Goal: Task Accomplishment & Management: Manage account settings

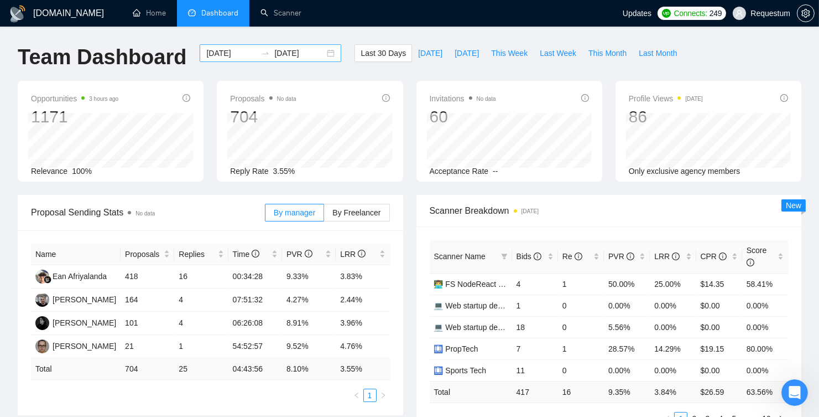
click at [220, 49] on input "2025-07-13" at bounding box center [231, 53] width 50 height 12
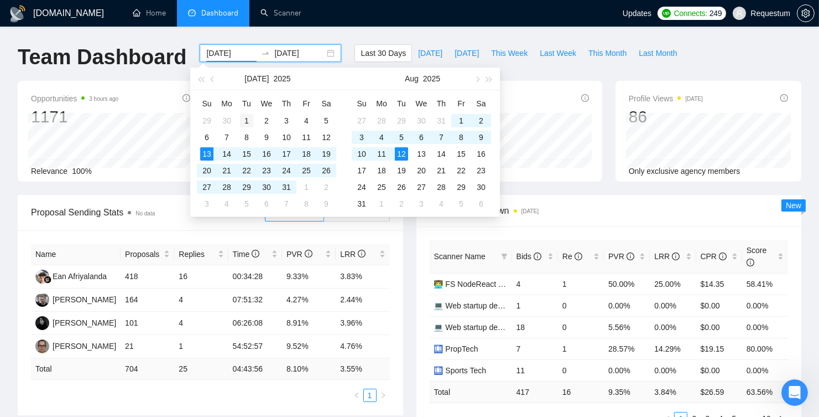
type input "2025-07-01"
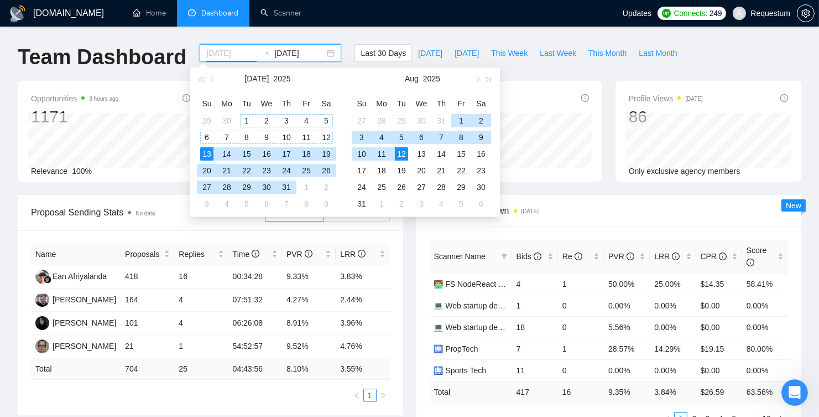
click at [247, 117] on div "1" at bounding box center [246, 120] width 13 height 13
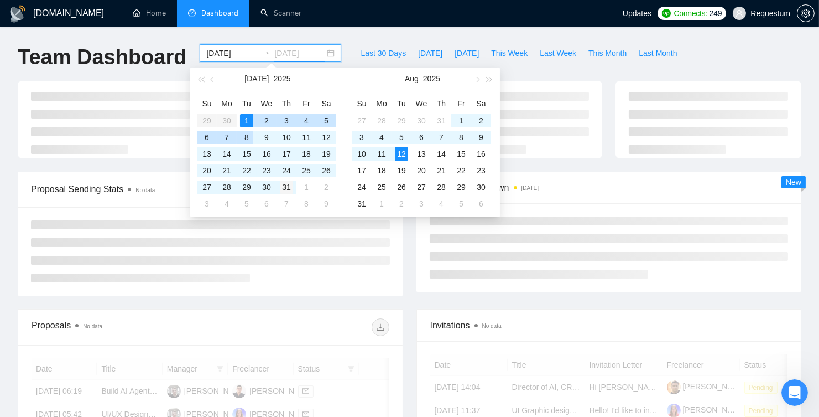
type input "2025-07-31"
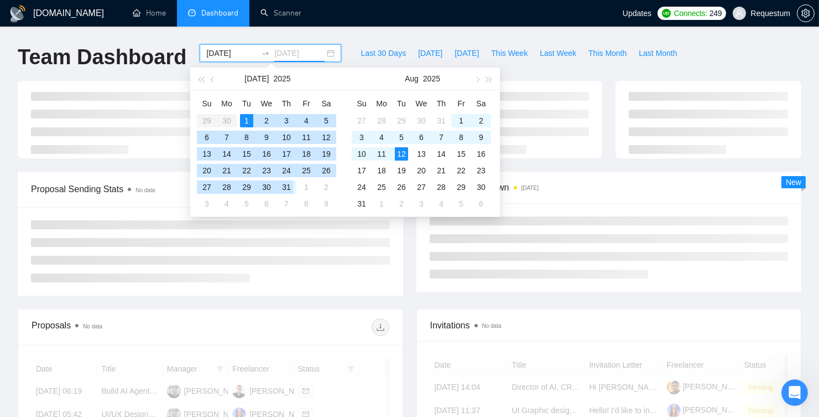
click at [285, 185] on div "31" at bounding box center [286, 186] width 13 height 13
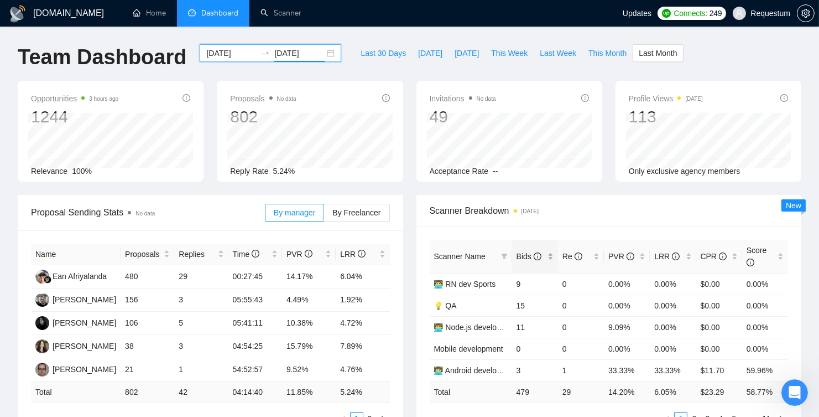
click at [551, 258] on div "Bids" at bounding box center [535, 256] width 37 height 12
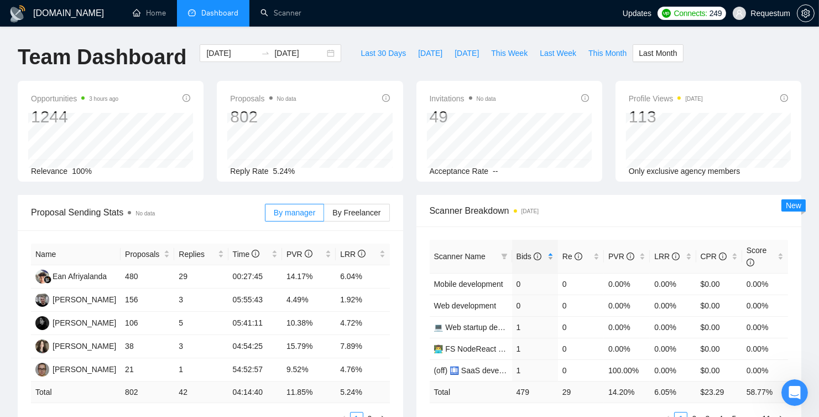
click at [551, 258] on div "Bids" at bounding box center [535, 256] width 37 height 12
drag, startPoint x: 516, startPoint y: 283, endPoint x: 685, endPoint y: 284, distance: 169.3
click at [685, 284] on tr "AI/LLM developer 49 0 4.08% 0.00% $0.00 0.00%" at bounding box center [609, 284] width 359 height 22
copy tr "49 0 4.08% 0.00%"
drag, startPoint x: 517, startPoint y: 306, endPoint x: 681, endPoint y: 301, distance: 164.4
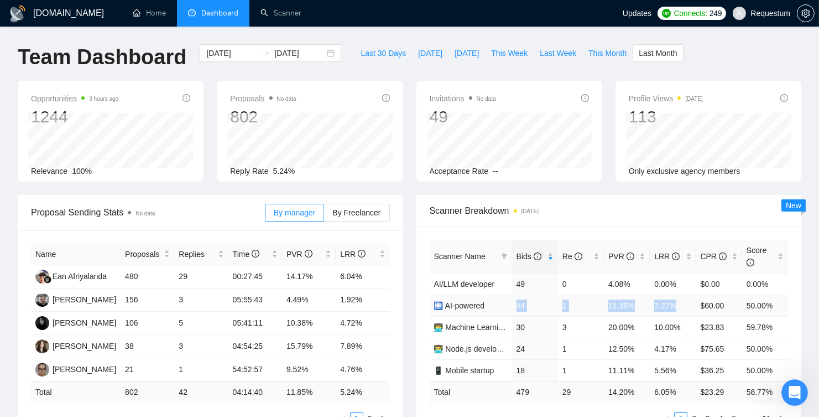
click at [681, 301] on tr "🛄 AI-powered 44 1 11.36% 2.27% $60.00 50.00%" at bounding box center [609, 305] width 359 height 22
copy tr "44 1 11.36% 2.27%"
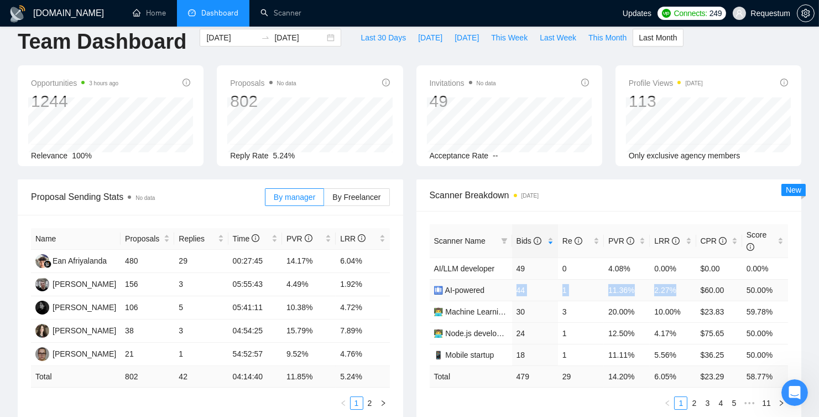
scroll to position [23, 0]
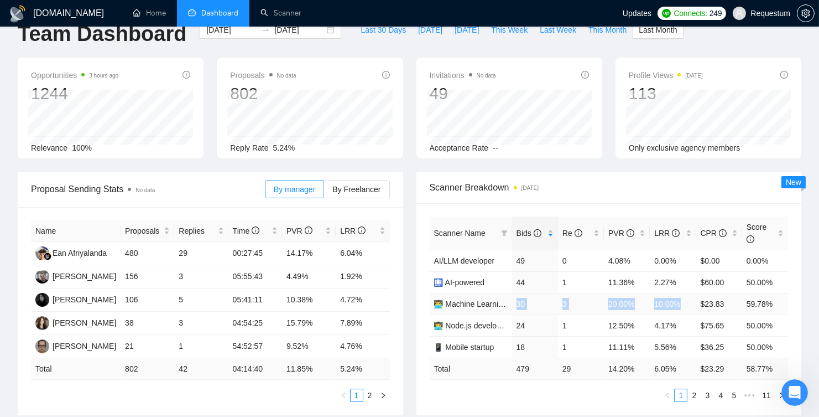
drag, startPoint x: 517, startPoint y: 303, endPoint x: 683, endPoint y: 305, distance: 166.0
click at [683, 305] on tr "👨‍💻 Machine Learning developer 30 3 20.00% 10.00% $23.83 59.78%" at bounding box center [609, 304] width 359 height 22
copy tr "30 3 20.00% 10.00%"
drag, startPoint x: 516, startPoint y: 326, endPoint x: 679, endPoint y: 324, distance: 163.2
click at [679, 324] on tr "👨‍💻 Node.js developer v2 24 1 12.50% 4.17% $75.65 50.00%" at bounding box center [609, 325] width 359 height 22
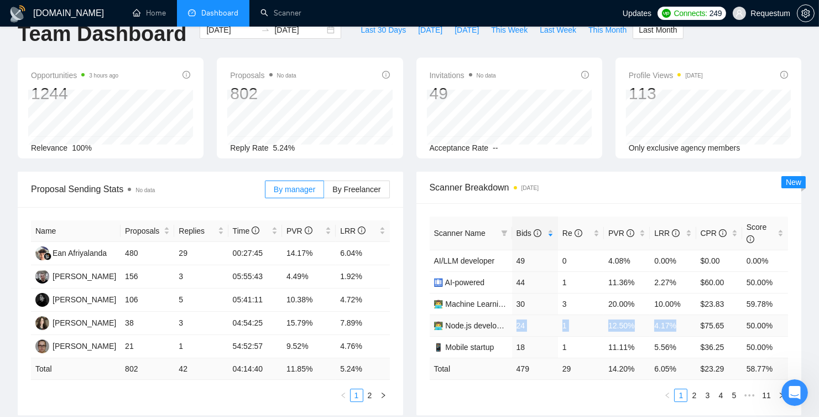
copy tr "24 1 12.50% 4.17%"
drag, startPoint x: 514, startPoint y: 342, endPoint x: 678, endPoint y: 341, distance: 163.7
click at [678, 341] on tr "📱 Mobile startup 18 1 11.11% 5.56% $36.25 50.00%" at bounding box center [609, 347] width 359 height 22
copy tr "18 1 11.11% 5.56%"
click at [698, 393] on link "2" at bounding box center [694, 395] width 12 height 12
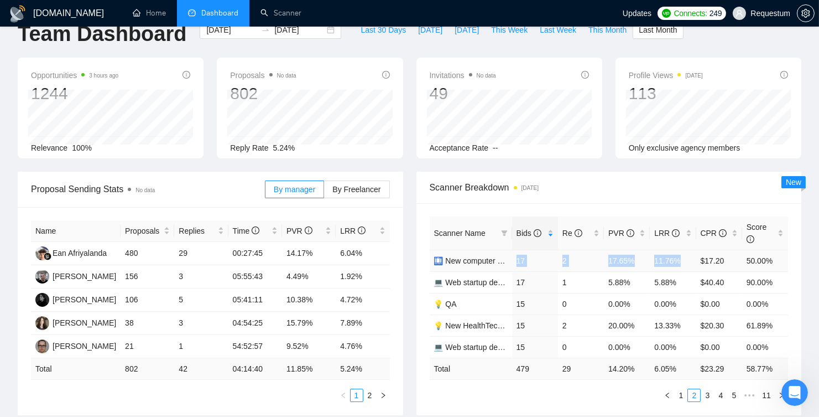
drag, startPoint x: 516, startPoint y: 258, endPoint x: 681, endPoint y: 256, distance: 164.9
click at [681, 256] on tr "🛄 New computer vision 17 2 17.65% 11.76% $17.20 50.00%" at bounding box center [609, 260] width 359 height 22
copy tr "17 2 17.65% 11.76%"
drag, startPoint x: 515, startPoint y: 281, endPoint x: 682, endPoint y: 282, distance: 167.0
click at [682, 282] on tr "💻 Web startup dev PropTech+CRM+Construction 17 1 5.88% 5.88% $40.40 90.00%" at bounding box center [609, 282] width 359 height 22
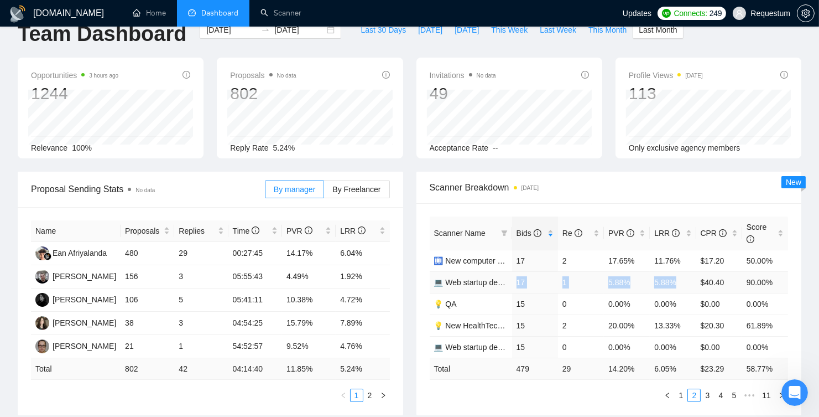
copy tr "17 1 5.88% 5.88%"
drag, startPoint x: 517, startPoint y: 301, endPoint x: 681, endPoint y: 302, distance: 164.8
click at [681, 302] on tr "💡 QA 15 0 0.00% 0.00% $0.00 0.00%" at bounding box center [609, 304] width 359 height 22
copy tr "15 0 0.00% 0.00%"
drag, startPoint x: 516, startPoint y: 325, endPoint x: 681, endPoint y: 324, distance: 165.9
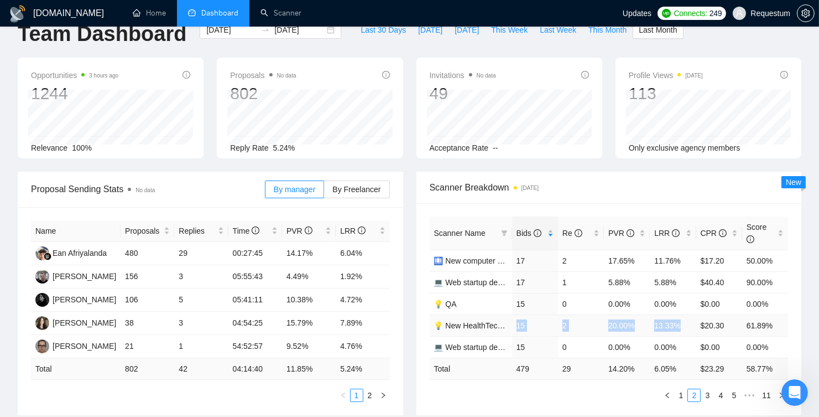
click at [681, 324] on tr "💡 New HealthTech UI/UX 15 2 20.00% 13.33% $20.30 61.89%" at bounding box center [609, 325] width 359 height 22
copy tr "15 2 20.00% 13.33%"
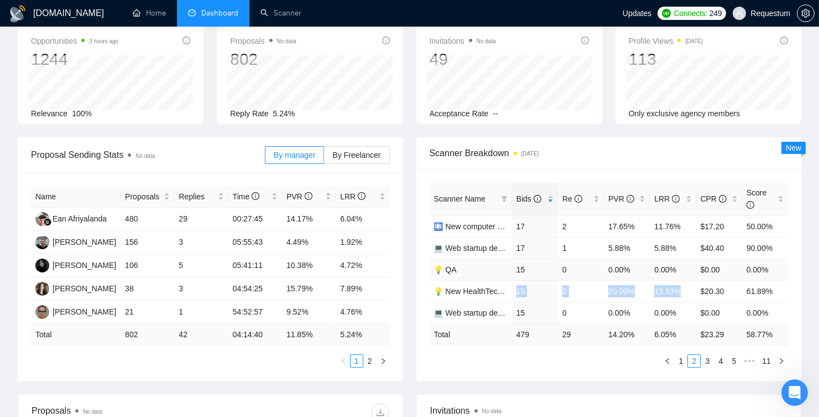
scroll to position [78, 0]
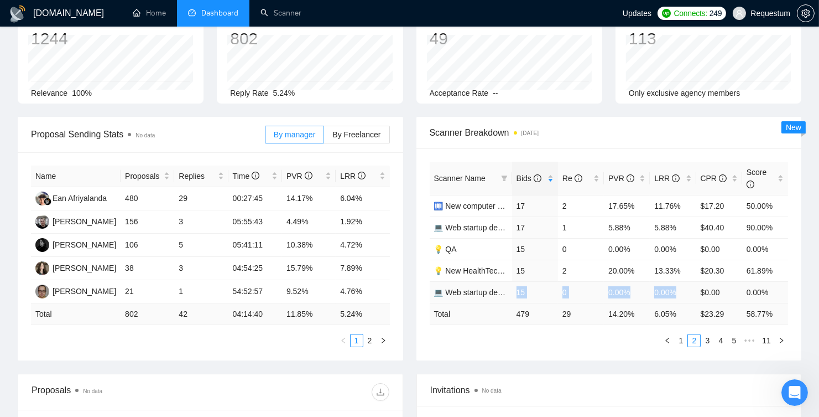
drag, startPoint x: 516, startPoint y: 292, endPoint x: 681, endPoint y: 290, distance: 164.9
click at [681, 290] on tr "💻 Web startup dev SaaS 15 0 0.00% 0.00% $0.00 0.00%" at bounding box center [609, 292] width 359 height 22
copy tr "15 0 0.00% 0.00%"
click at [710, 337] on link "3" at bounding box center [707, 340] width 12 height 12
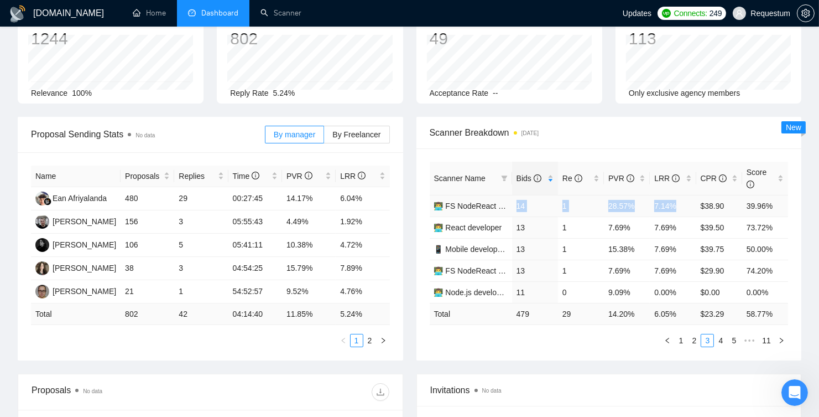
drag, startPoint x: 513, startPoint y: 204, endPoint x: 676, endPoint y: 203, distance: 163.7
click at [676, 203] on tr "👨‍💻 FS NodeReact PropTech+CRM+ERP 14 1 28.57% 7.14% $38.90 39.96%" at bounding box center [609, 206] width 359 height 22
drag, startPoint x: 514, startPoint y: 227, endPoint x: 676, endPoint y: 230, distance: 161.6
click at [676, 230] on tr "👨‍💻 React developer 13 1 7.69% 7.69% $39.50 73.72%" at bounding box center [609, 227] width 359 height 22
drag, startPoint x: 514, startPoint y: 244, endPoint x: 676, endPoint y: 246, distance: 162.1
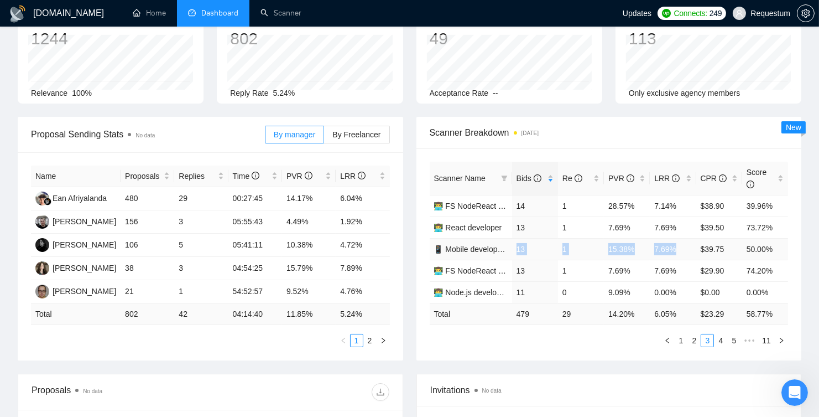
click at [676, 246] on tr "📱 Mobile development 13 1 15.38% 7.69% $39.75 50.00%" at bounding box center [609, 249] width 359 height 22
drag, startPoint x: 516, startPoint y: 271, endPoint x: 683, endPoint y: 269, distance: 166.5
click at [683, 269] on tr "👨‍💻 FS NodeReact E-commerce 13 1 7.69% 7.69% $29.90 74.20%" at bounding box center [609, 270] width 359 height 22
click at [518, 290] on td "11" at bounding box center [535, 292] width 46 height 22
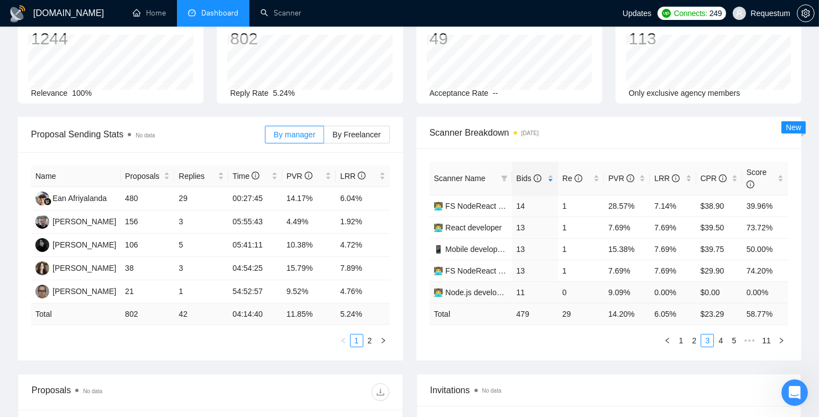
click at [517, 290] on td "11" at bounding box center [535, 292] width 46 height 22
drag, startPoint x: 517, startPoint y: 290, endPoint x: 675, endPoint y: 292, distance: 157.7
click at [675, 292] on tr "👨‍💻 Node.js developer 11 0 9.09% 0.00% $0.00 0.00%" at bounding box center [609, 292] width 359 height 22
click at [717, 338] on link "4" at bounding box center [721, 340] width 12 height 12
drag, startPoint x: 517, startPoint y: 205, endPoint x: 679, endPoint y: 201, distance: 162.1
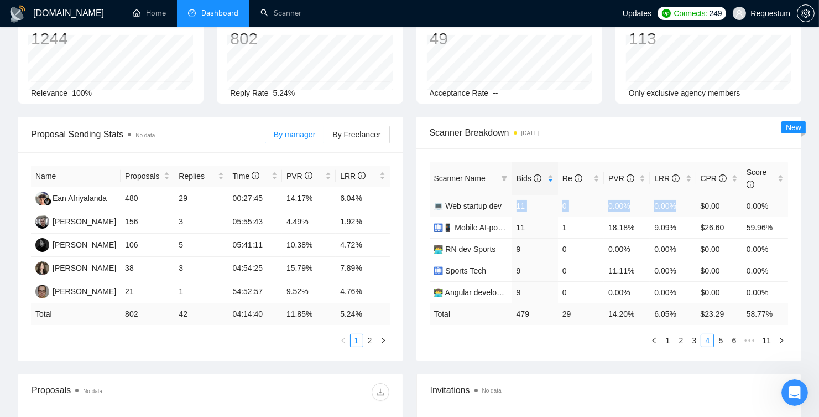
click at [679, 201] on tr "💻 Web startup dev 11 0 0.00% 0.00% $0.00 0.00%" at bounding box center [609, 206] width 359 height 22
drag, startPoint x: 516, startPoint y: 227, endPoint x: 684, endPoint y: 224, distance: 167.6
click at [684, 224] on tr "🛄📱 Mobile AI-powered 11 1 18.18% 9.09% $26.60 59.96%" at bounding box center [609, 227] width 359 height 22
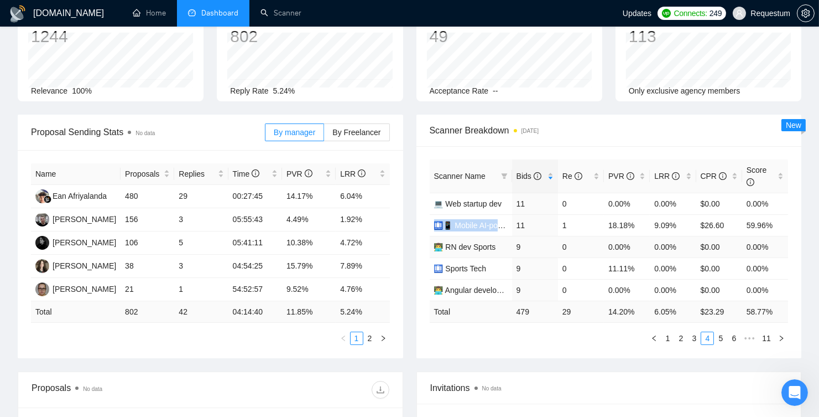
scroll to position [80, 0]
drag, startPoint x: 516, startPoint y: 246, endPoint x: 678, endPoint y: 246, distance: 162.1
click at [678, 246] on tr "👨‍💻 RN dev Sports 9 0 0.00% 0.00% $0.00 0.00%" at bounding box center [609, 247] width 359 height 22
drag, startPoint x: 516, startPoint y: 269, endPoint x: 676, endPoint y: 264, distance: 161.1
click at [676, 264] on tr "🛄 Sports Tech 9 0 11.11% 0.00% $0.00 0.00%" at bounding box center [609, 268] width 359 height 22
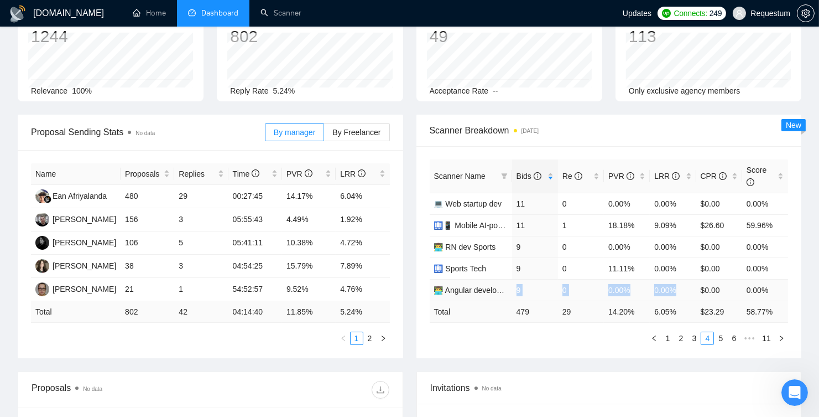
drag, startPoint x: 513, startPoint y: 287, endPoint x: 677, endPoint y: 287, distance: 164.3
click at [677, 287] on tr "👨‍💻 Angular developer 9 0 0.00% 0.00% $0.00 0.00%" at bounding box center [609, 290] width 359 height 22
click at [720, 335] on link "5" at bounding box center [721, 338] width 12 height 12
drag, startPoint x: 515, startPoint y: 203, endPoint x: 684, endPoint y: 199, distance: 169.3
click at [684, 199] on tr "🛄 New Blockchain 8 1 25.00% 12.50% $22.70 82.88%" at bounding box center [609, 203] width 359 height 22
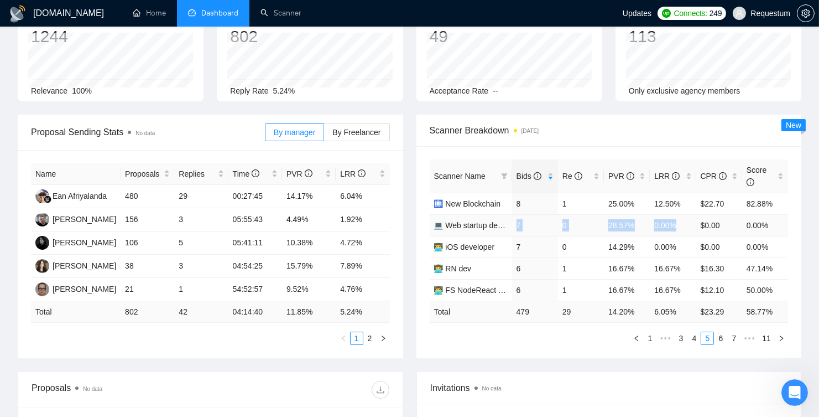
drag, startPoint x: 517, startPoint y: 223, endPoint x: 683, endPoint y: 223, distance: 165.9
click at [683, 223] on tr "💻 Web startup dev E-commerce 7 0 28.57% 0.00% $0.00 0.00%" at bounding box center [609, 225] width 359 height 22
drag, startPoint x: 516, startPoint y: 247, endPoint x: 678, endPoint y: 246, distance: 161.5
click at [678, 246] on tr "👨‍💻 iOS developer 7 0 14.29% 0.00% $0.00 0.00%" at bounding box center [609, 247] width 359 height 22
drag, startPoint x: 515, startPoint y: 269, endPoint x: 684, endPoint y: 265, distance: 168.8
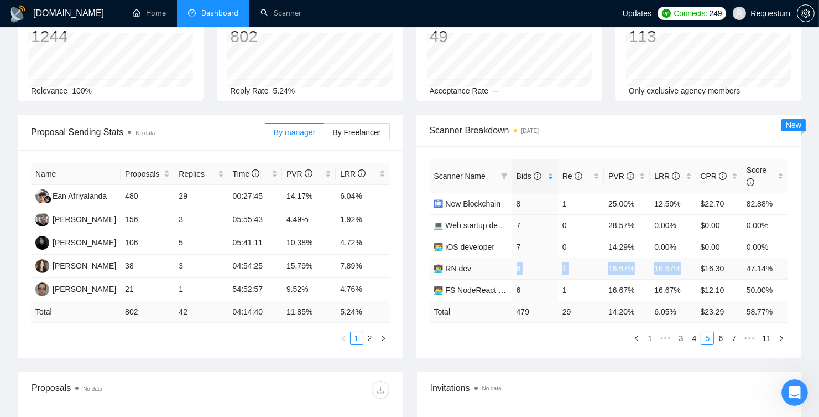
click at [684, 265] on tr "👨‍💻 RN dev 6 1 16.67% 16.67% $16.30 47.14%" at bounding box center [609, 268] width 359 height 22
drag, startPoint x: 516, startPoint y: 287, endPoint x: 681, endPoint y: 289, distance: 165.4
click at [681, 289] on tr "👨‍💻 FS NodeReact HealthTech 6 1 16.67% 16.67% $12.10 50.00%" at bounding box center [609, 290] width 359 height 22
click at [721, 335] on link "6" at bounding box center [721, 338] width 12 height 12
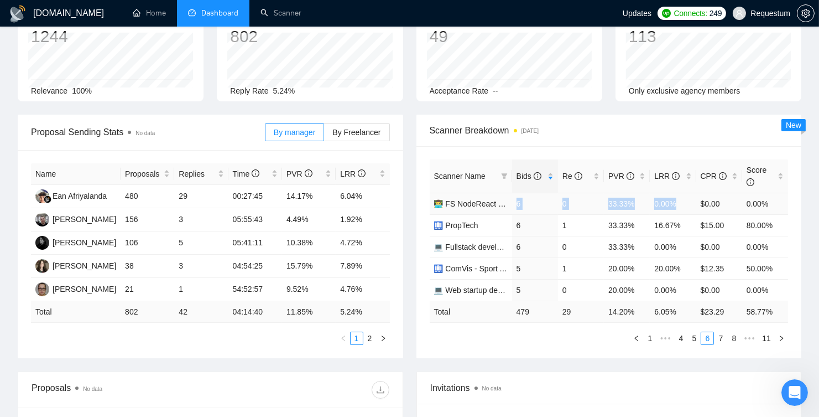
drag, startPoint x: 516, startPoint y: 202, endPoint x: 683, endPoint y: 202, distance: 167.0
click at [683, 202] on tr "👨‍💻 FS NodeReact Logistics 6 0 33.33% 0.00% $0.00 0.00%" at bounding box center [609, 203] width 359 height 22
drag, startPoint x: 516, startPoint y: 221, endPoint x: 685, endPoint y: 224, distance: 169.3
click at [685, 224] on tr "🛄 PropTech 6 1 33.33% 16.67% $15.00 80.00%" at bounding box center [609, 225] width 359 height 22
drag, startPoint x: 517, startPoint y: 247, endPoint x: 678, endPoint y: 244, distance: 160.4
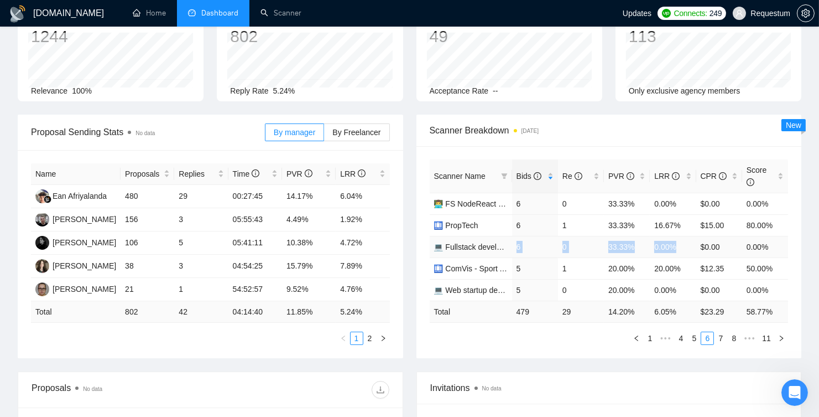
click at [678, 244] on tr "💻 Fullstack development 6 0 33.33% 0.00% $0.00 0.00%" at bounding box center [609, 247] width 359 height 22
drag, startPoint x: 516, startPoint y: 268, endPoint x: 681, endPoint y: 266, distance: 165.4
click at [681, 266] on tr "🛄 ComVis - Sport Analysis 5 1 20.00% 20.00% $12.35 50.00%" at bounding box center [609, 268] width 359 height 22
drag, startPoint x: 515, startPoint y: 289, endPoint x: 676, endPoint y: 285, distance: 161.0
click at [676, 285] on tr "💻 Web startup dev Logistics 5 0 20.00% 0.00% $0.00 0.00%" at bounding box center [609, 290] width 359 height 22
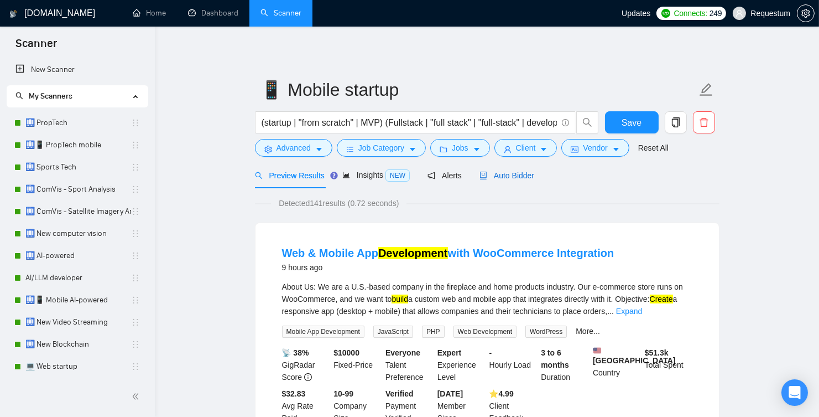
click at [522, 179] on span "Auto Bidder" at bounding box center [507, 175] width 55 height 9
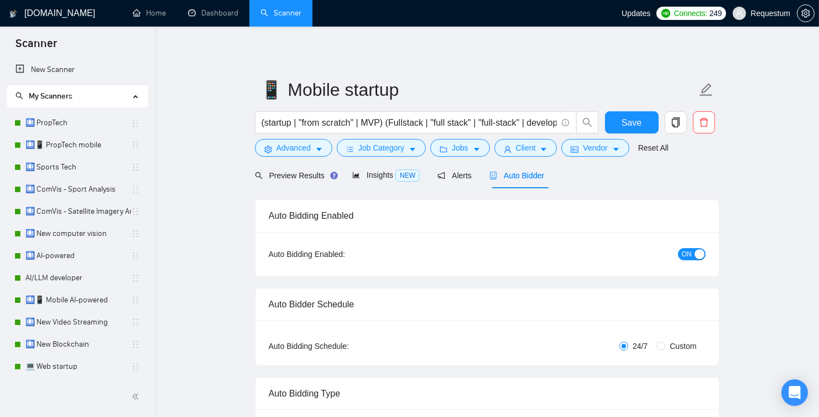
checkbox input "true"
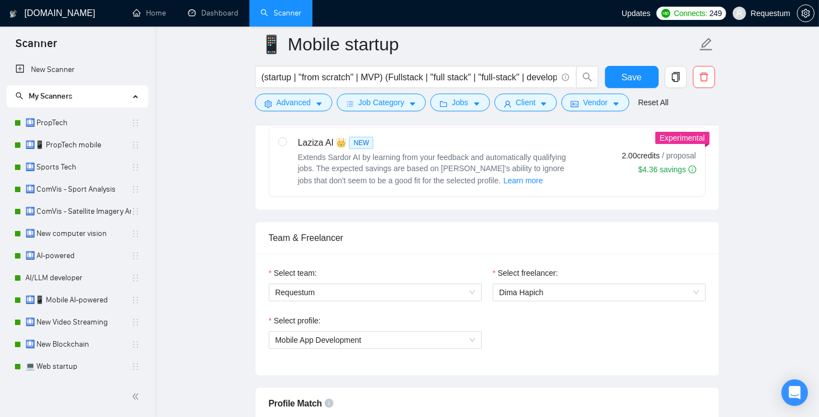
scroll to position [476, 0]
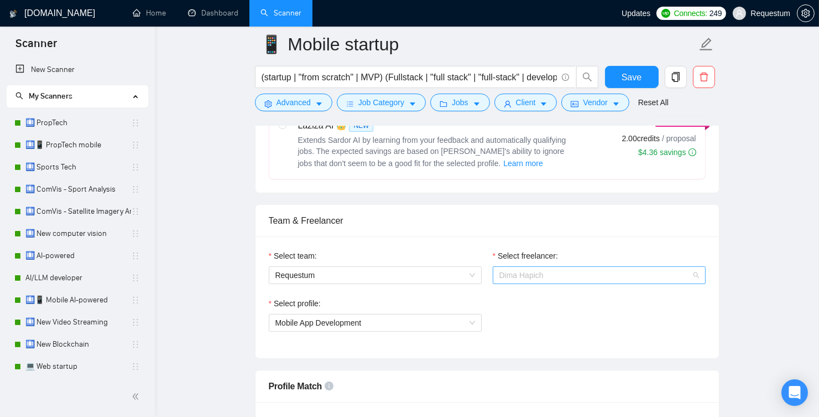
click at [559, 274] on span "Dima Hapich" at bounding box center [599, 275] width 200 height 17
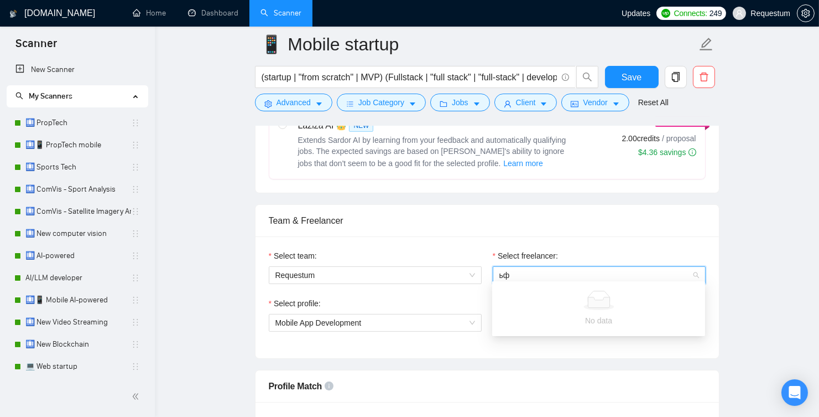
type input "ь"
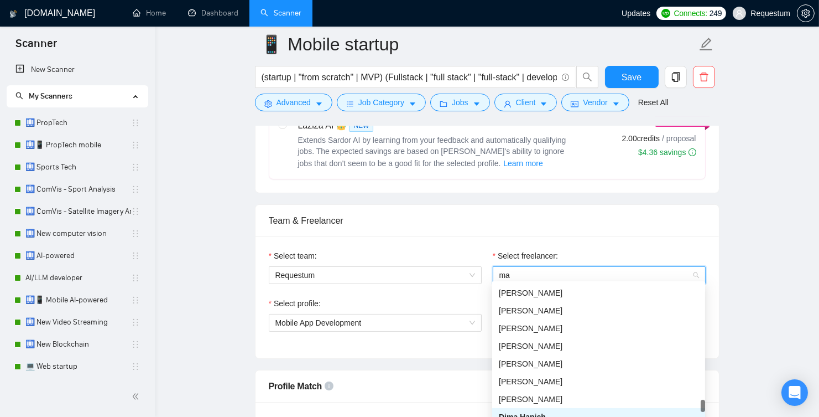
scroll to position [57, 0]
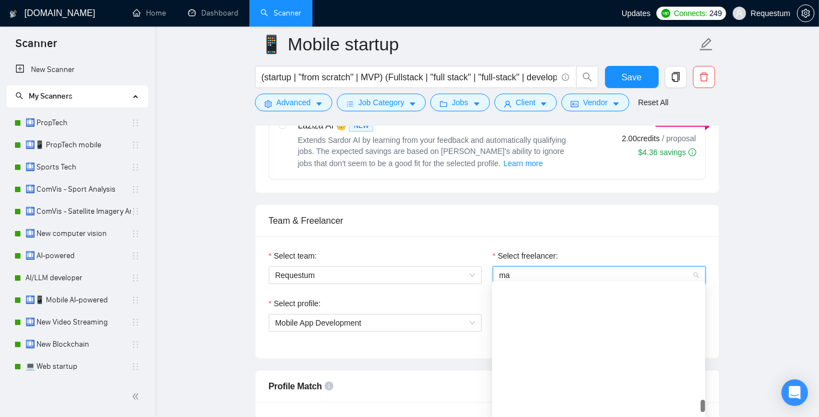
type input "mak"
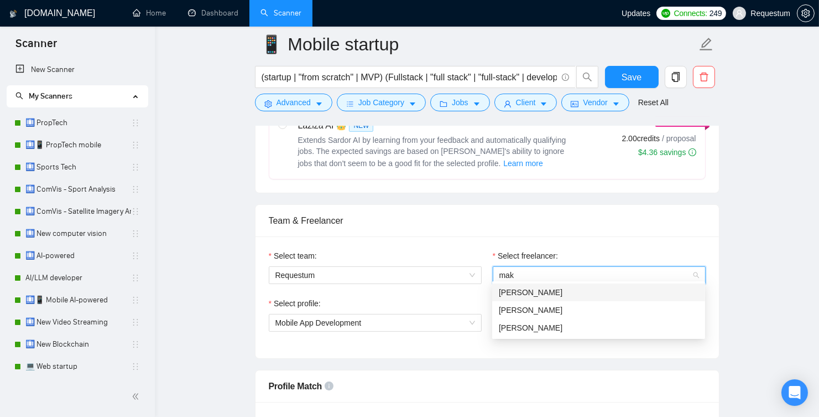
scroll to position [0, 0]
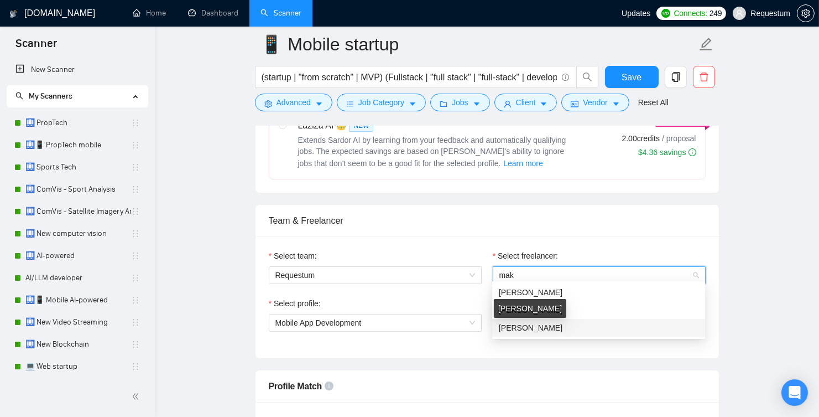
click at [563, 324] on span "Maksym Pashynov" at bounding box center [531, 327] width 64 height 9
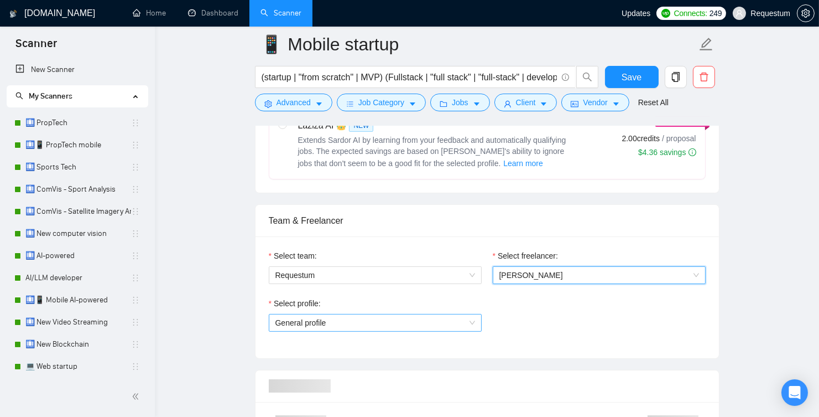
click at [353, 315] on span "General profile" at bounding box center [375, 322] width 200 height 17
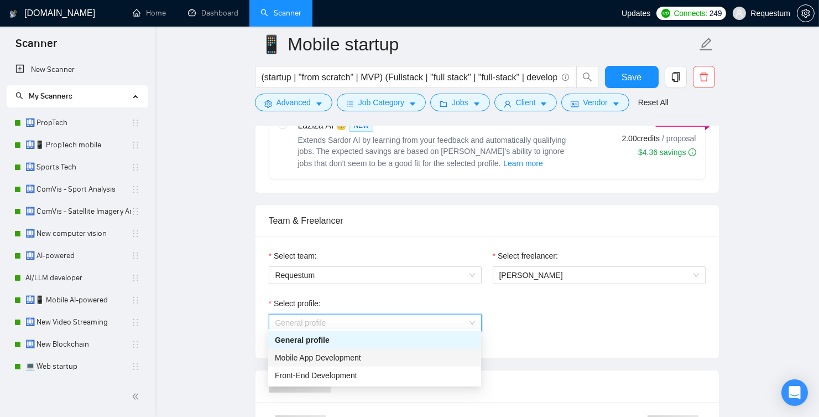
click at [355, 356] on span "Mobile App Development" at bounding box center [318, 357] width 86 height 9
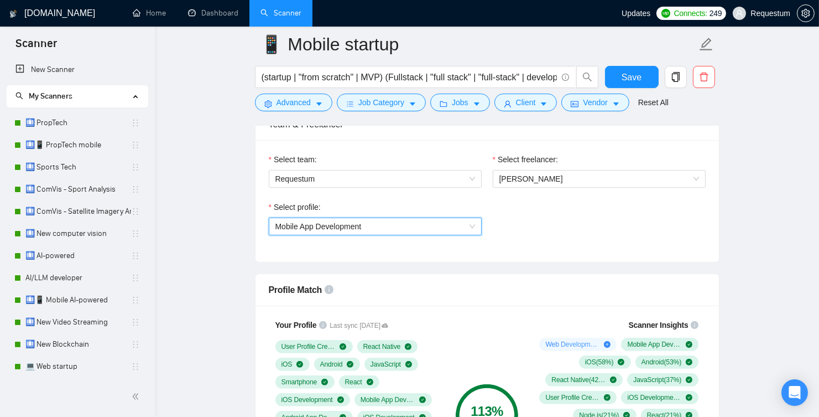
scroll to position [533, 0]
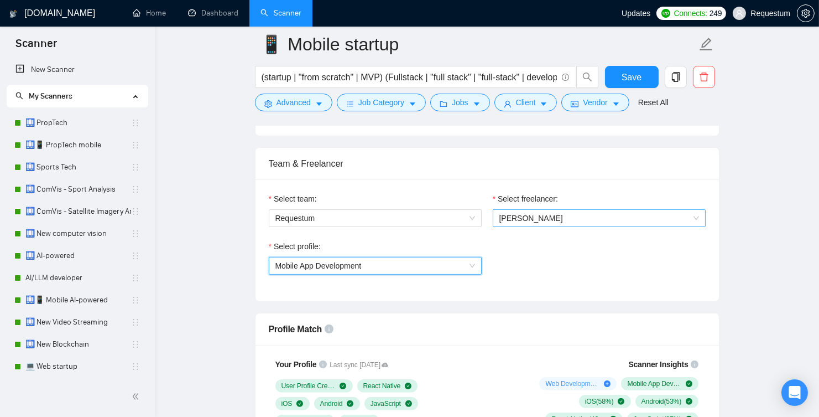
click at [532, 217] on span "Maksym Pashynov" at bounding box center [599, 218] width 200 height 17
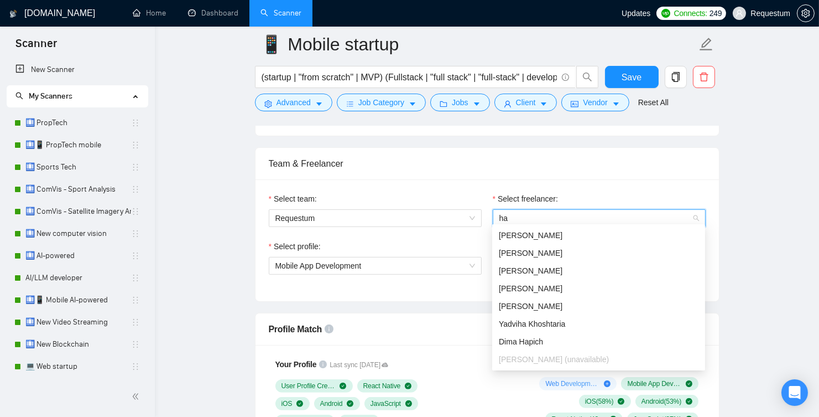
scroll to position [17, 0]
type input "hap"
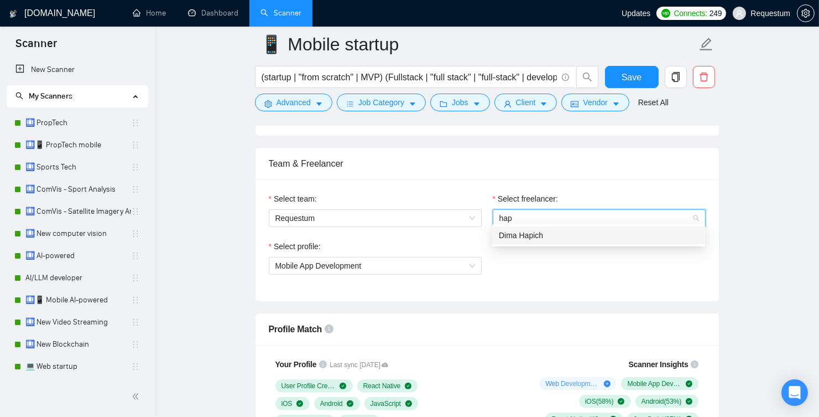
scroll to position [0, 0]
click at [541, 229] on div "Dima Hapich" at bounding box center [599, 235] width 200 height 12
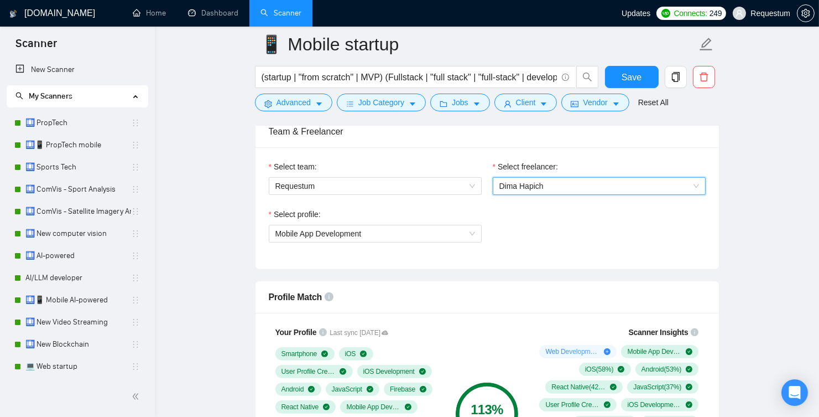
scroll to position [560, 0]
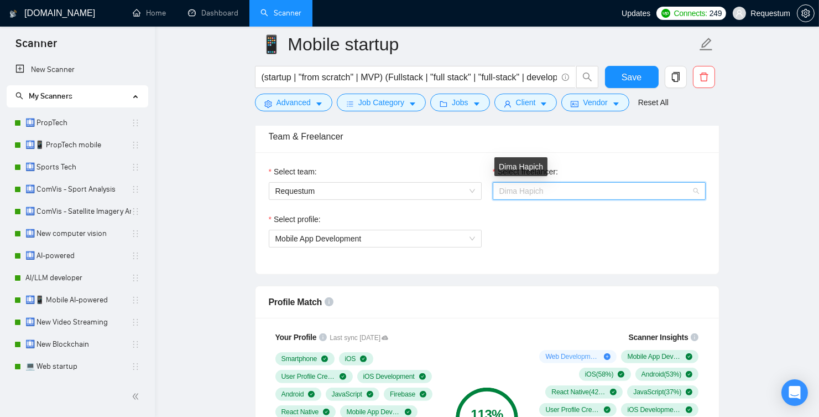
click at [524, 188] on span "Dima Hapich" at bounding box center [521, 190] width 44 height 9
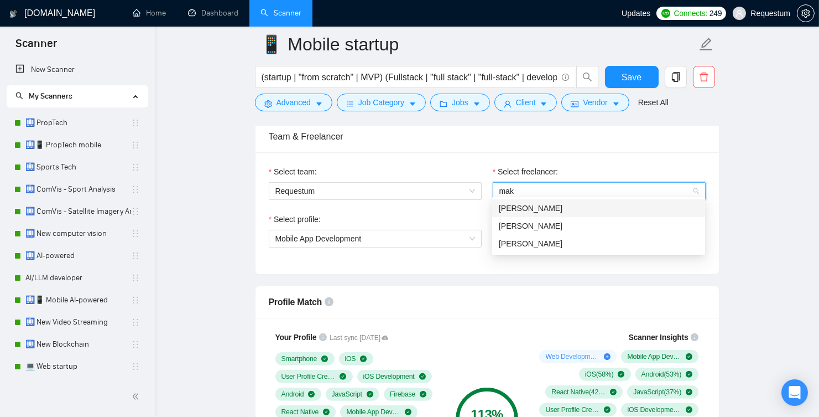
scroll to position [0, 0]
type input "maks"
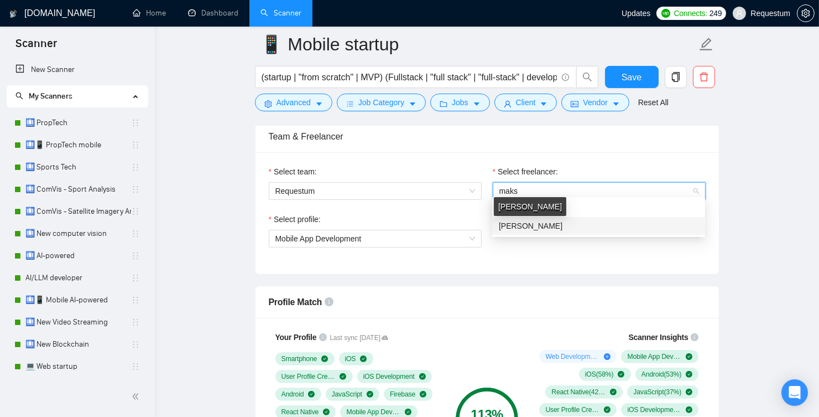
click at [551, 228] on span "Maksym Pashynov" at bounding box center [531, 225] width 64 height 9
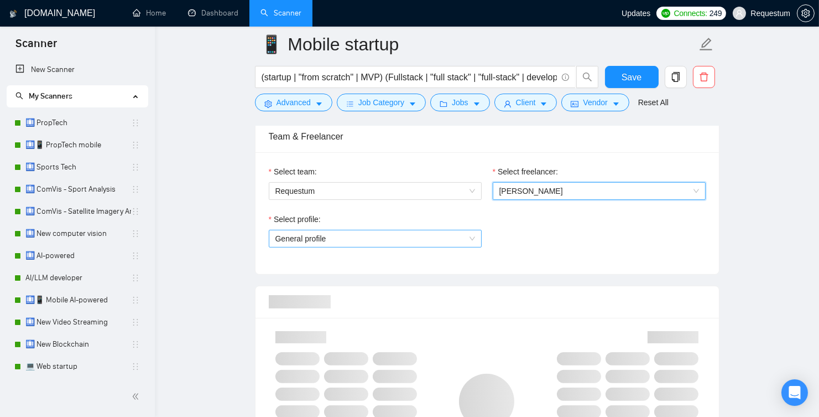
click at [394, 235] on span "General profile" at bounding box center [375, 238] width 200 height 17
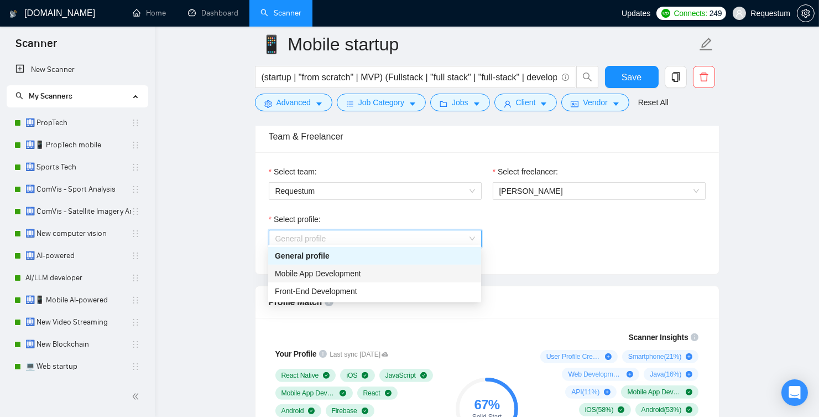
click at [361, 269] on span "Mobile App Development" at bounding box center [318, 273] width 86 height 9
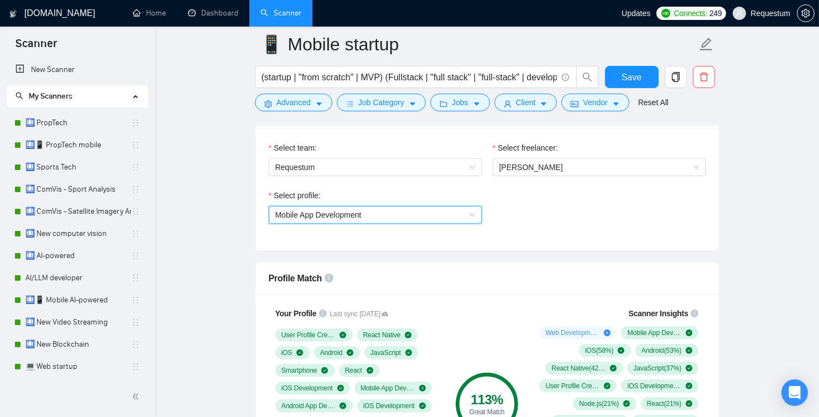
scroll to position [585, 0]
click at [400, 209] on span "Mobile App Development" at bounding box center [375, 214] width 200 height 17
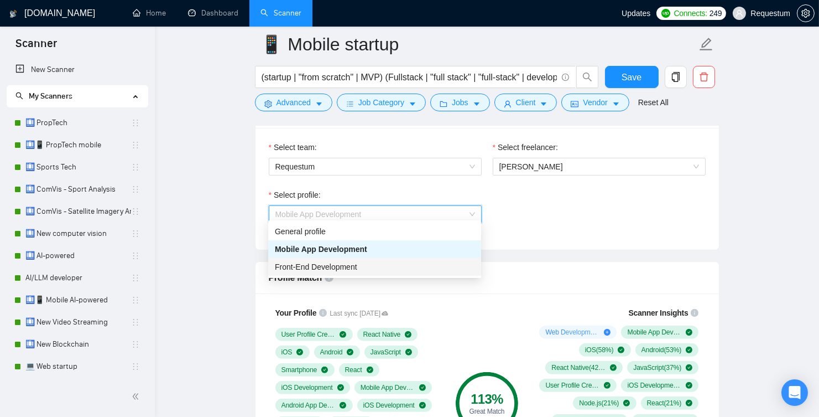
click at [320, 270] on span "Front-End Development" at bounding box center [316, 266] width 82 height 9
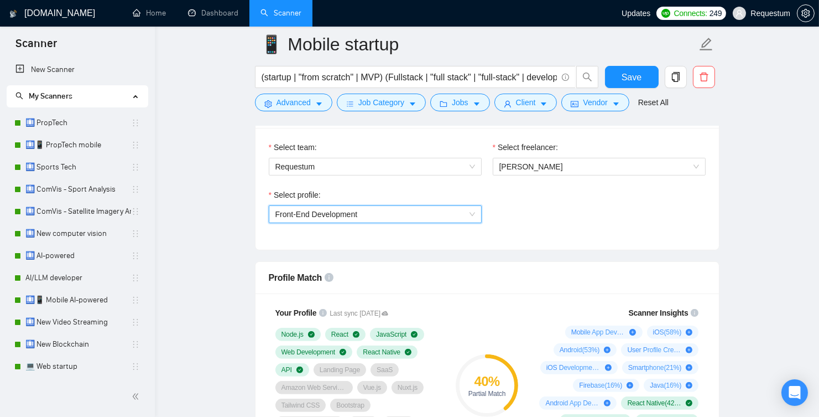
click at [407, 207] on span "Front-End Development" at bounding box center [375, 214] width 200 height 17
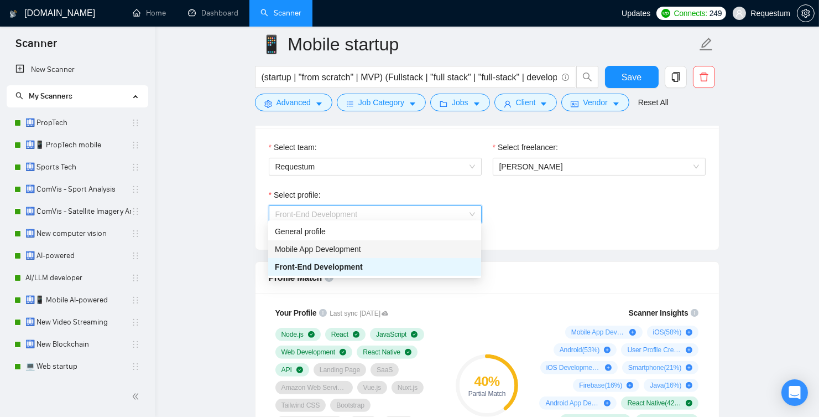
click at [328, 245] on span "Mobile App Development" at bounding box center [318, 248] width 86 height 9
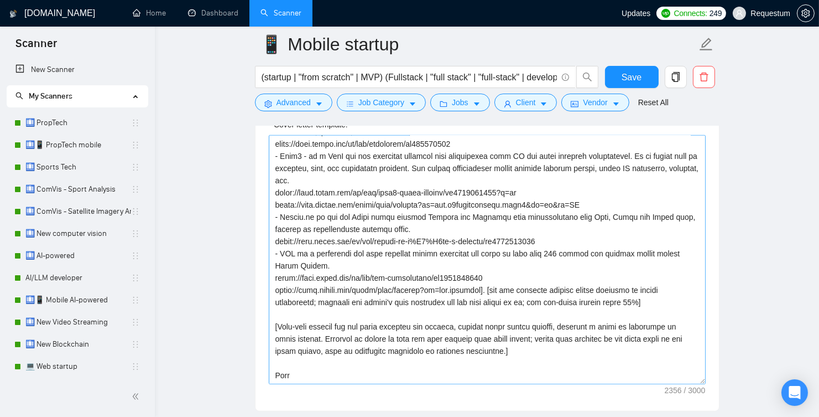
scroll to position [1350, 0]
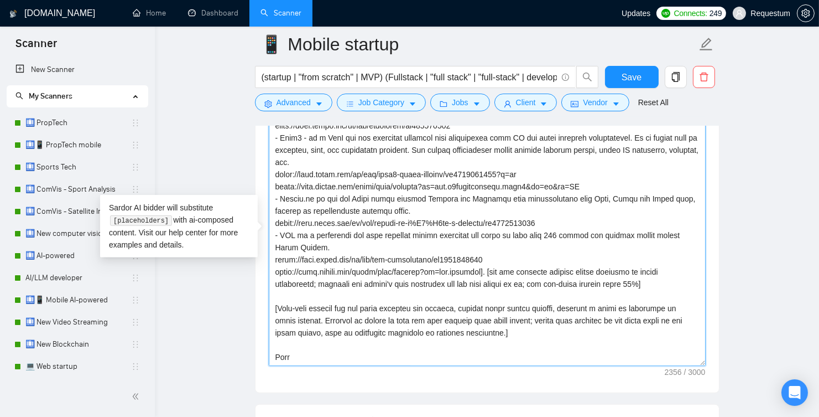
drag, startPoint x: 291, startPoint y: 348, endPoint x: 259, endPoint y: 348, distance: 32.1
click at [259, 348] on div "Cover letter template:" at bounding box center [488, 239] width 464 height 305
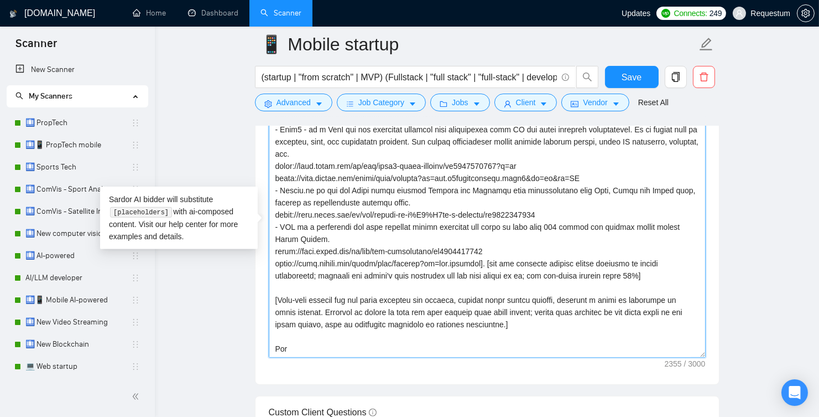
scroll to position [1371, 0]
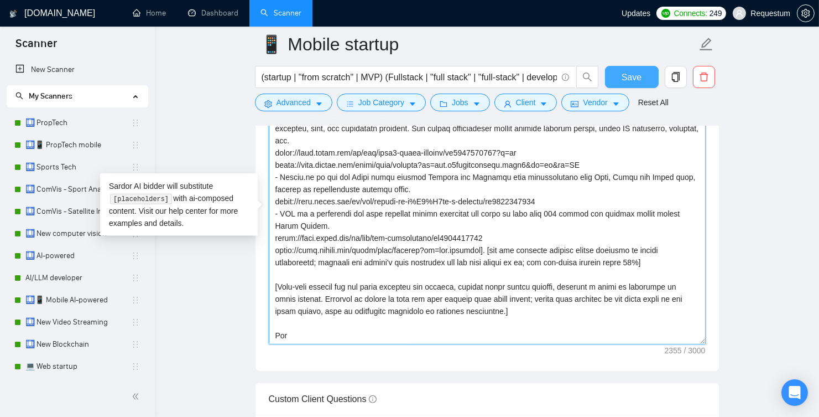
type textarea "[act as mobile developer with deep expertise in mobile app development and the …"
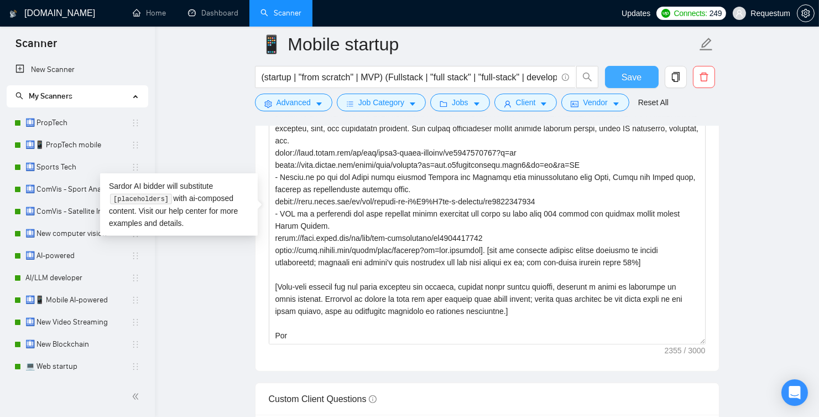
click at [617, 78] on button "Save" at bounding box center [632, 77] width 54 height 22
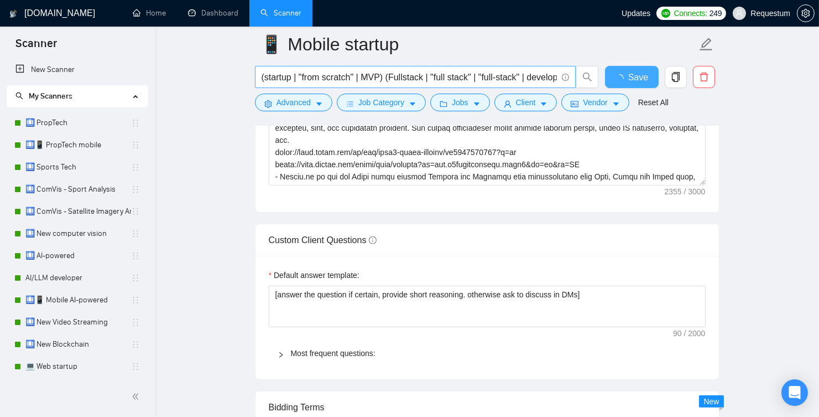
checkbox input "true"
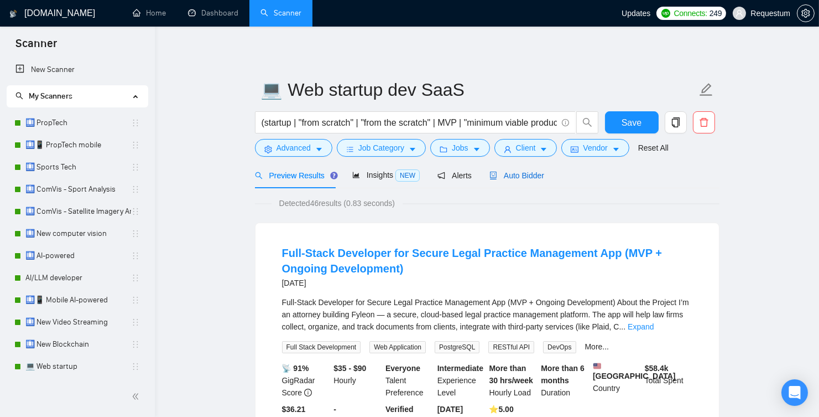
click at [538, 171] on span "Auto Bidder" at bounding box center [517, 175] width 55 height 9
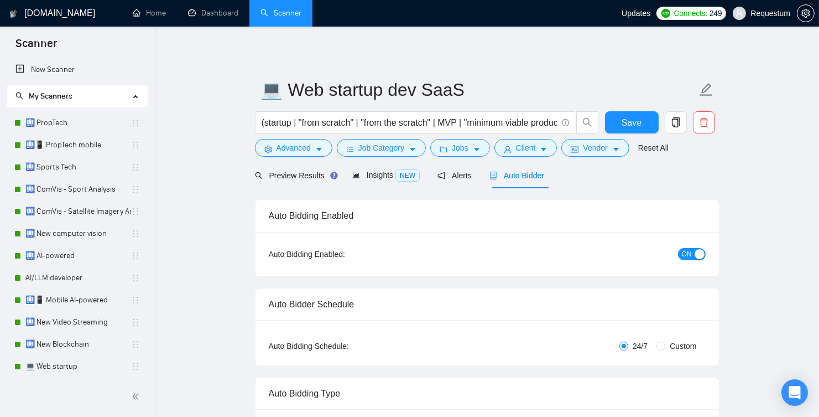
checkbox input "true"
click at [695, 256] on div "button" at bounding box center [700, 254] width 10 height 10
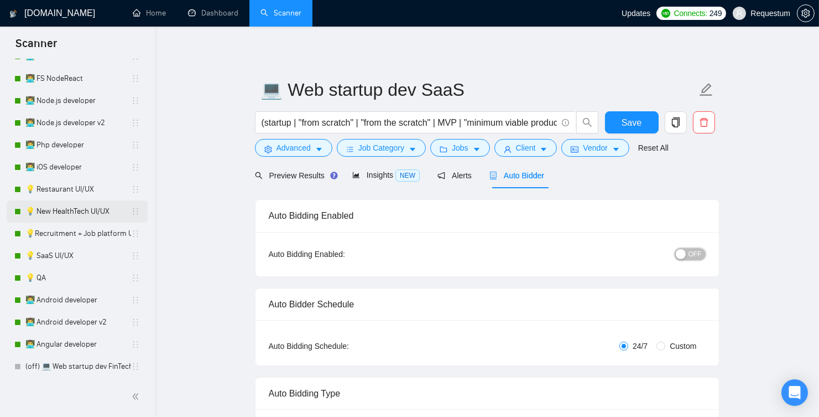
scroll to position [1044, 0]
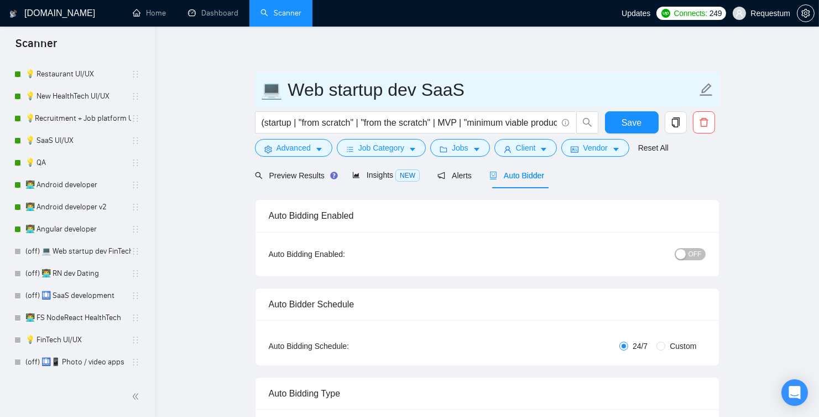
click at [261, 85] on input "💻 Web startup dev SaaS" at bounding box center [479, 90] width 436 height 28
type input "(off) 💻 Web startup dev SaaS"
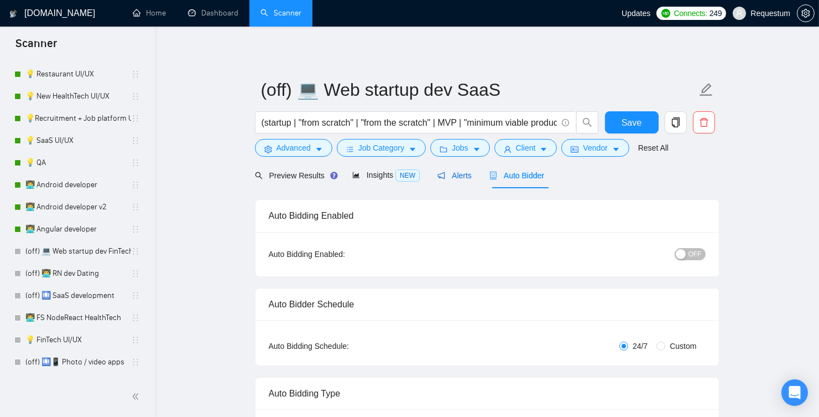
click at [470, 176] on span "Alerts" at bounding box center [455, 175] width 34 height 9
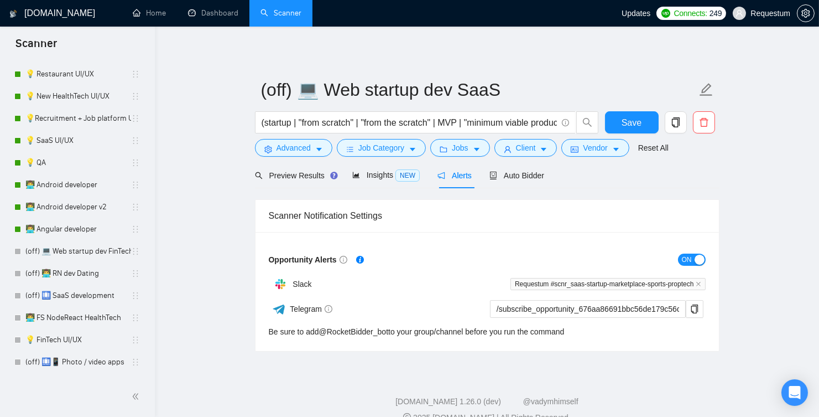
click at [689, 256] on span "ON" at bounding box center [687, 259] width 10 height 12
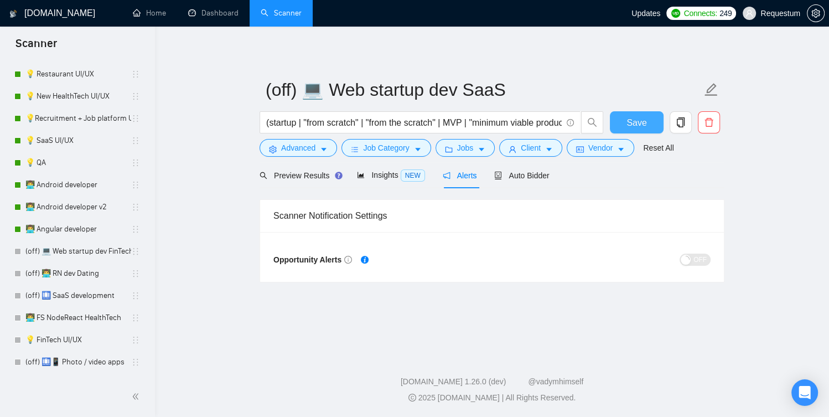
click at [632, 121] on span "Save" at bounding box center [636, 123] width 20 height 14
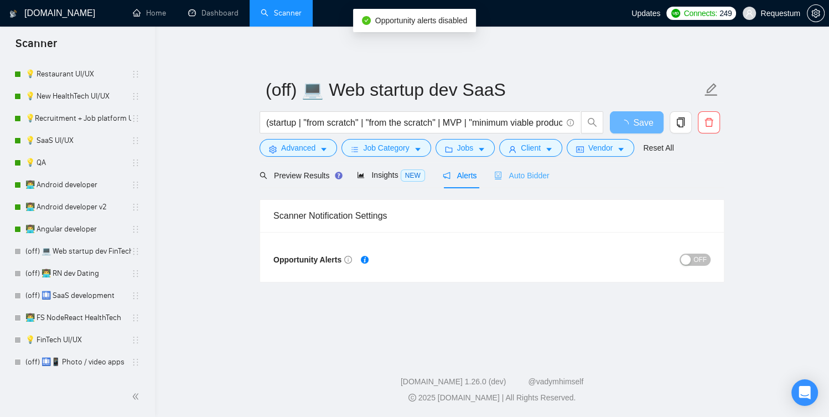
click at [534, 181] on div "Auto Bidder" at bounding box center [521, 175] width 55 height 26
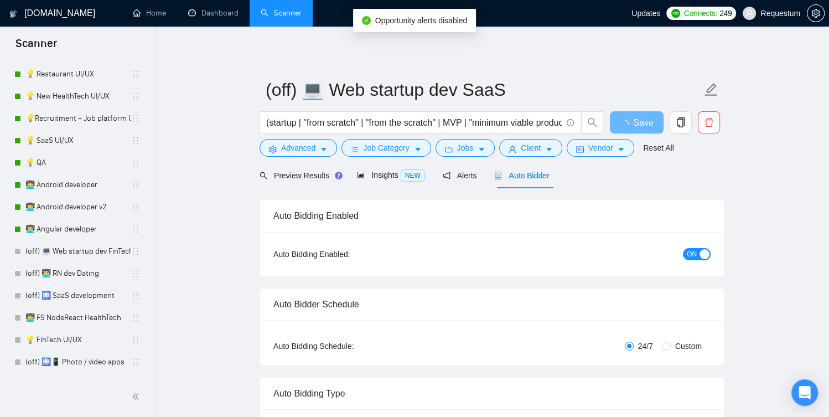
checkbox input "true"
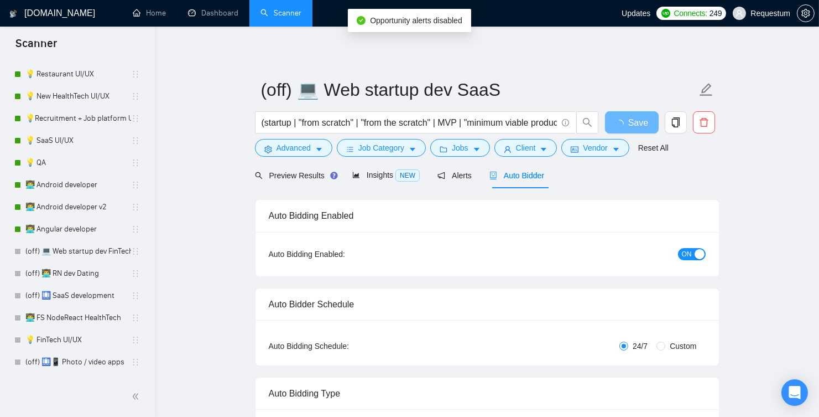
click at [689, 257] on span "ON" at bounding box center [687, 254] width 10 height 12
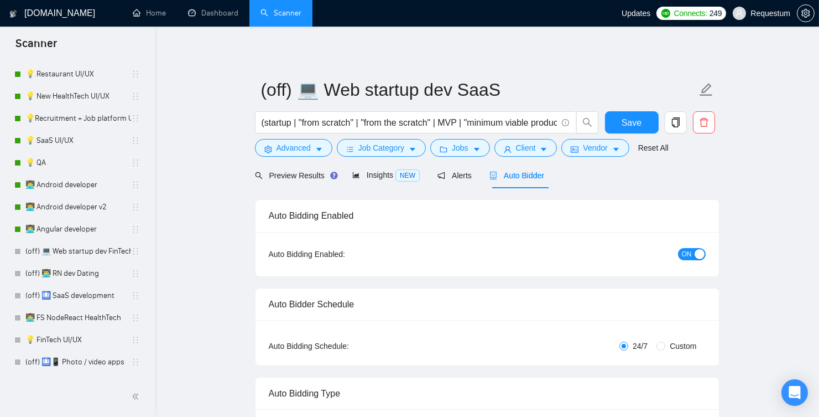
click at [695, 253] on div "button" at bounding box center [700, 254] width 10 height 10
click at [633, 127] on span "Save" at bounding box center [632, 123] width 20 height 14
checkbox input "true"
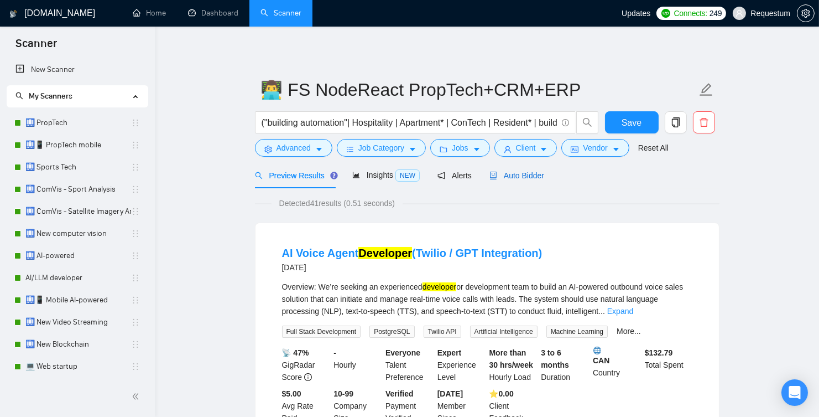
click at [519, 176] on span "Auto Bidder" at bounding box center [517, 175] width 55 height 9
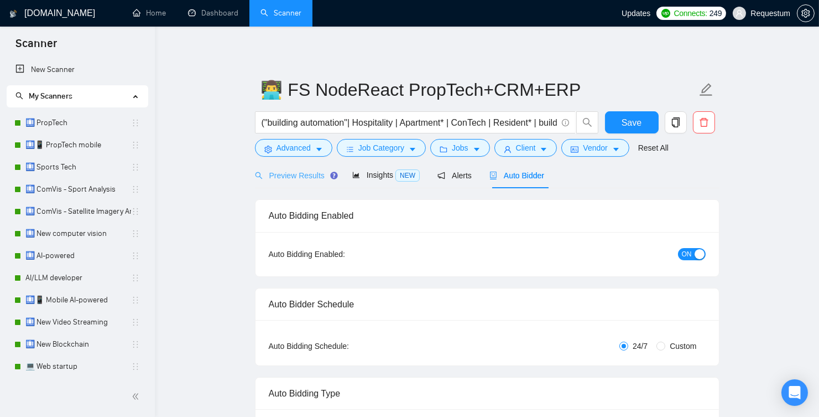
checkbox input "true"
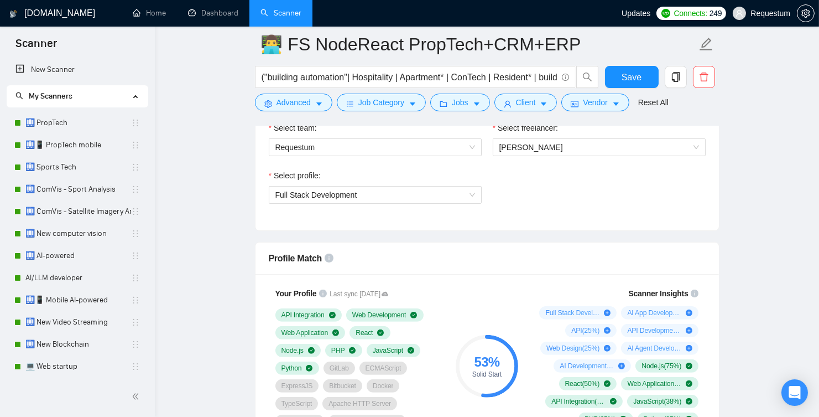
scroll to position [657, 0]
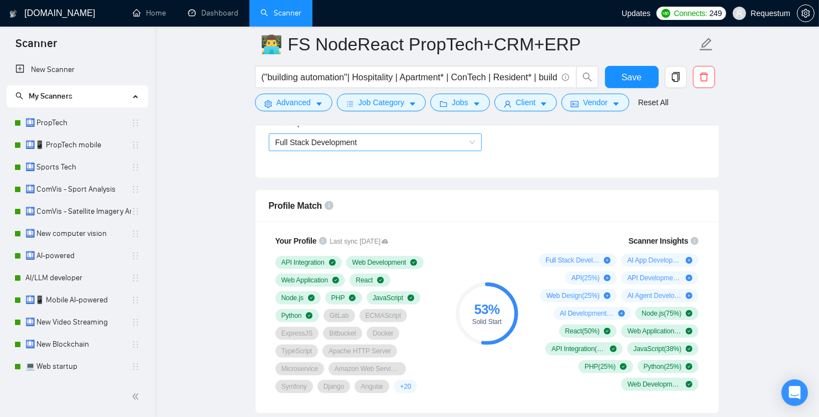
click at [384, 142] on span "Full Stack Development" at bounding box center [375, 142] width 200 height 17
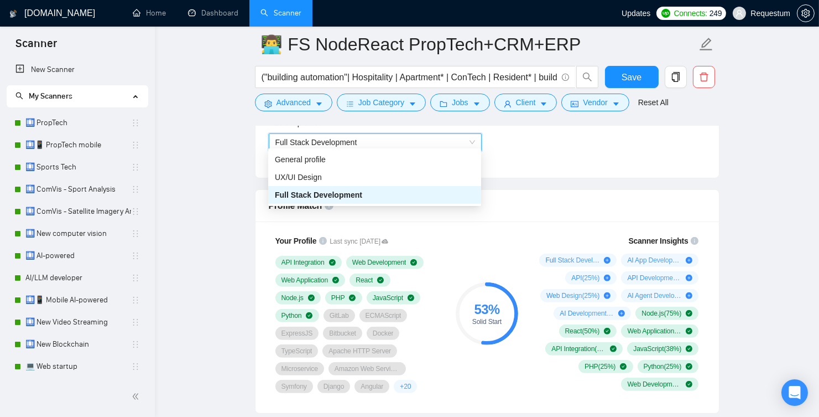
click at [384, 142] on span "Full Stack Development" at bounding box center [375, 142] width 200 height 17
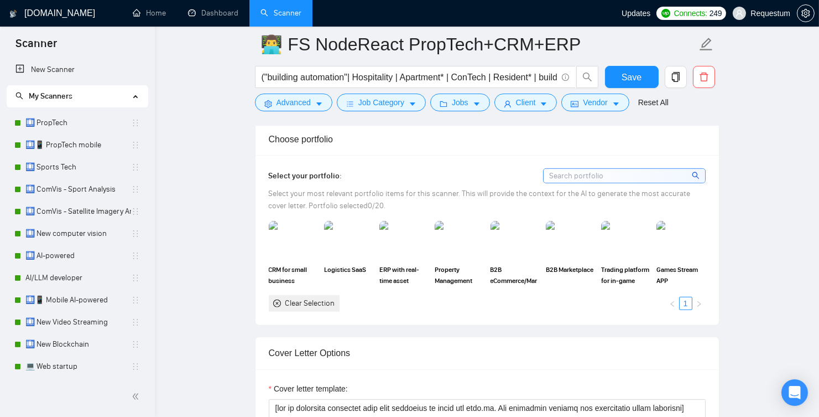
scroll to position [948, 0]
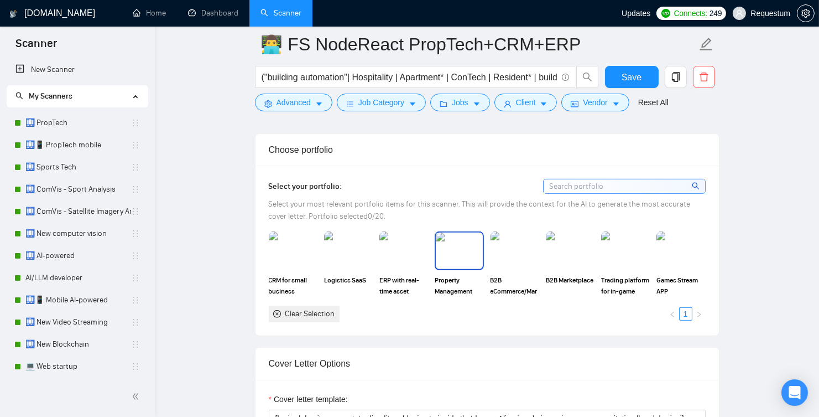
click at [472, 254] on img at bounding box center [459, 250] width 46 height 37
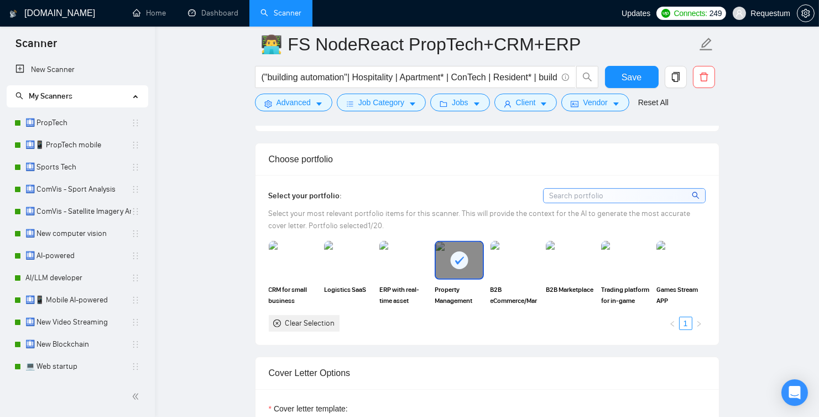
scroll to position [937, 0]
click at [611, 190] on input at bounding box center [625, 197] width 162 height 14
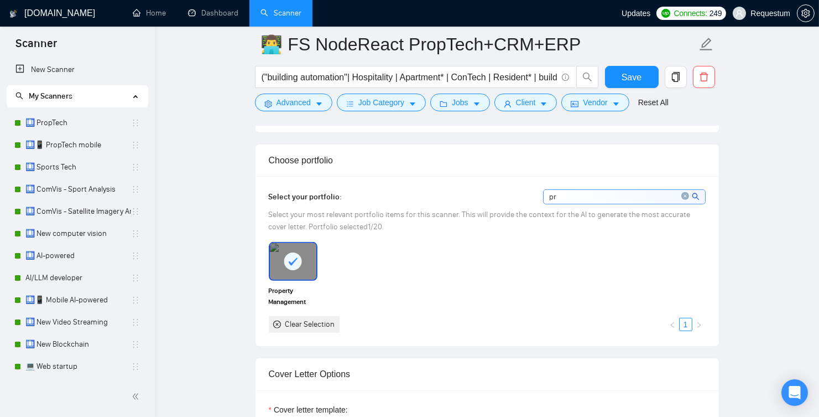
type input "p"
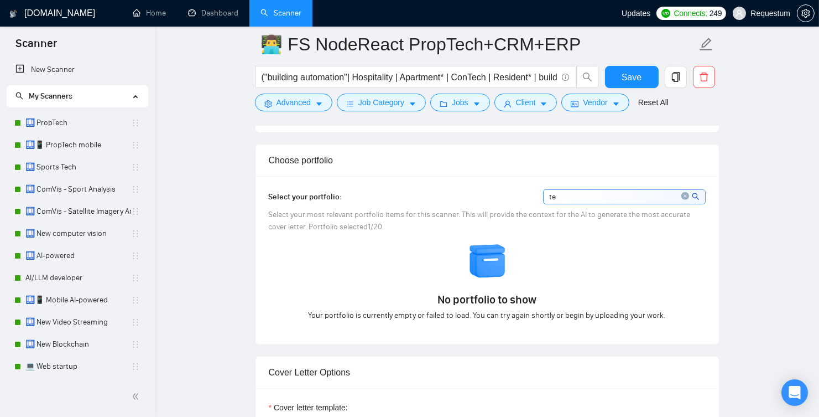
type input "t"
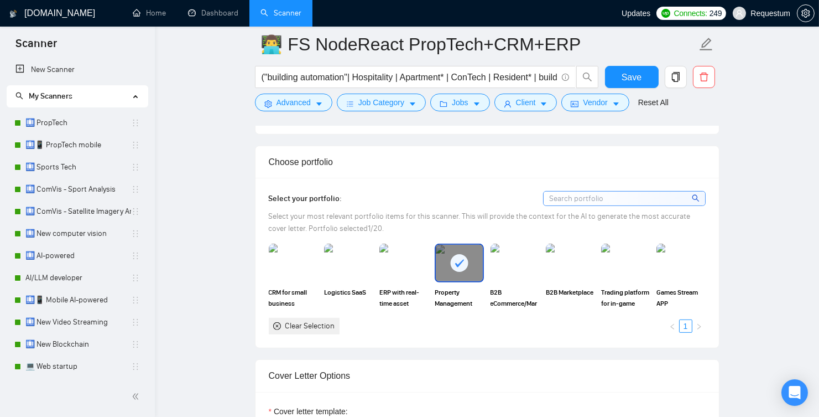
scroll to position [935, 0]
click at [395, 274] on img at bounding box center [404, 263] width 46 height 37
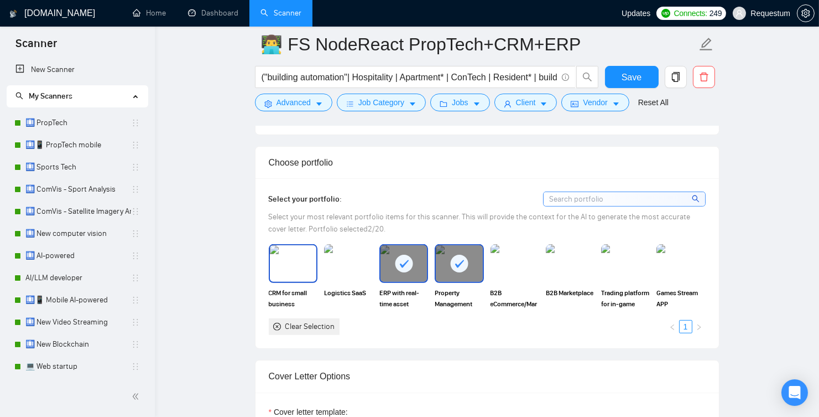
click at [294, 274] on img at bounding box center [293, 263] width 46 height 37
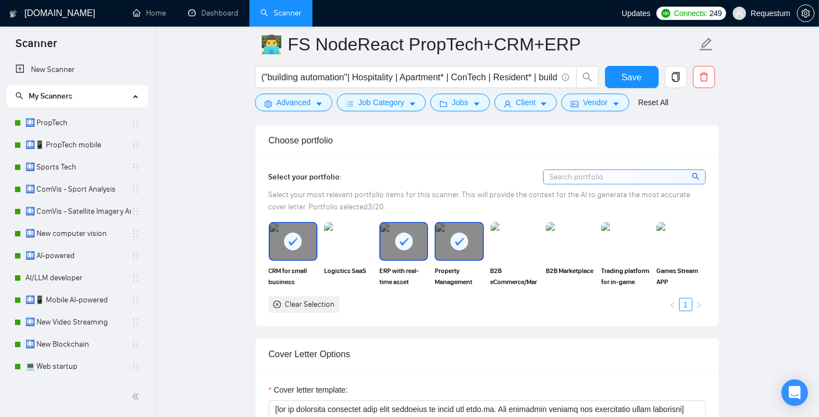
scroll to position [977, 0]
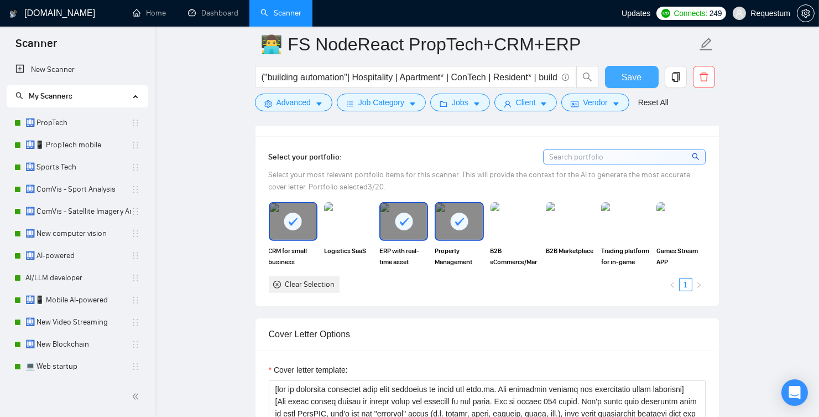
click at [630, 80] on span "Save" at bounding box center [632, 77] width 20 height 14
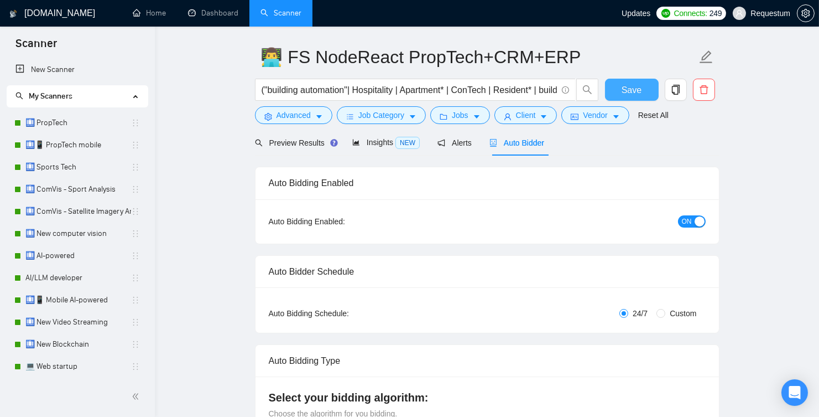
scroll to position [0, 0]
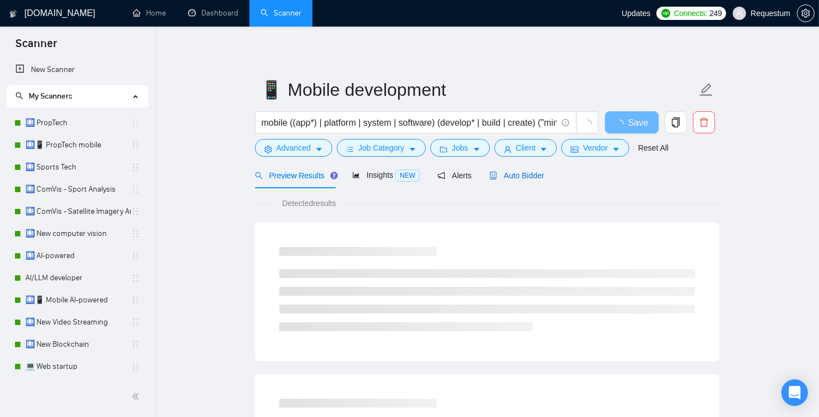
click at [522, 175] on span "Auto Bidder" at bounding box center [517, 175] width 55 height 9
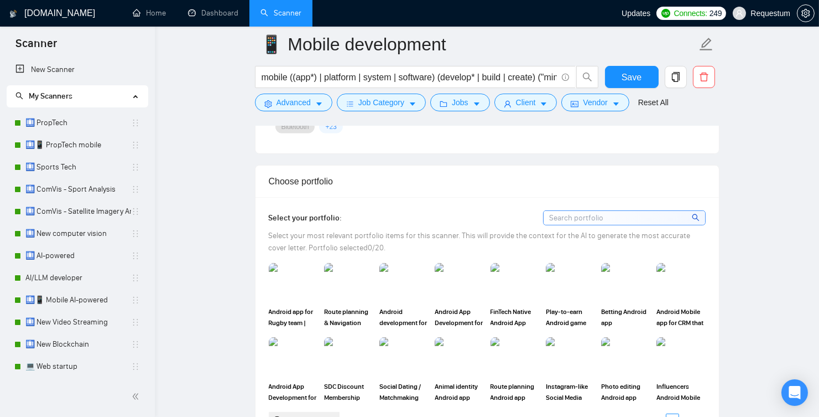
scroll to position [935, 0]
click at [353, 294] on div "Route planning & Navigation Android app - Delm8" at bounding box center [348, 294] width 49 height 65
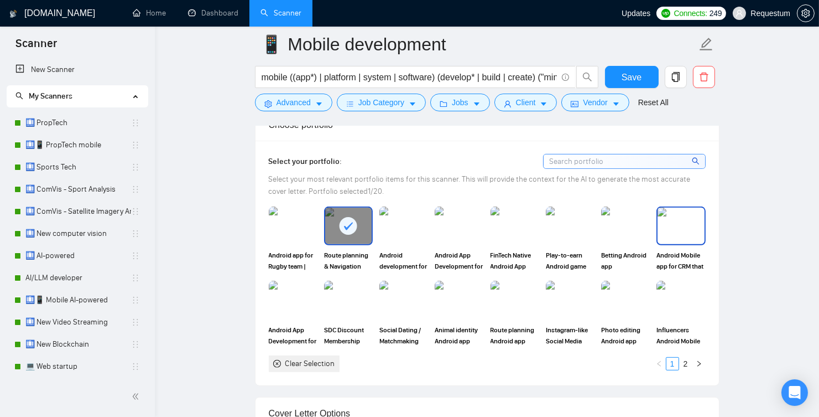
scroll to position [1032, 0]
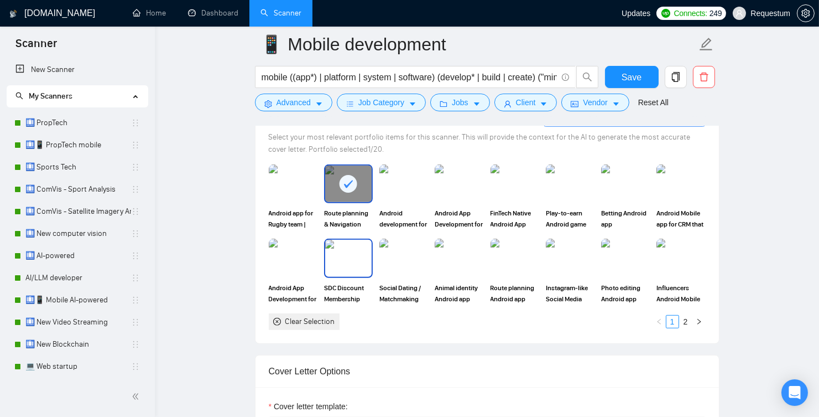
click at [357, 253] on img at bounding box center [348, 258] width 46 height 37
click at [556, 254] on img at bounding box center [570, 258] width 46 height 37
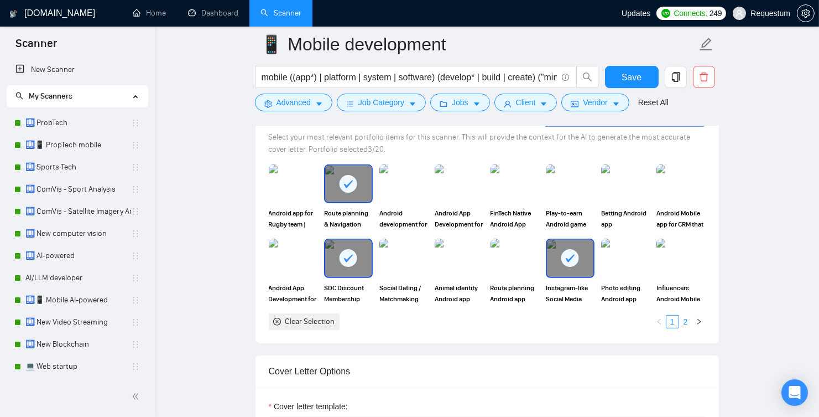
click at [685, 318] on link "2" at bounding box center [686, 321] width 12 height 12
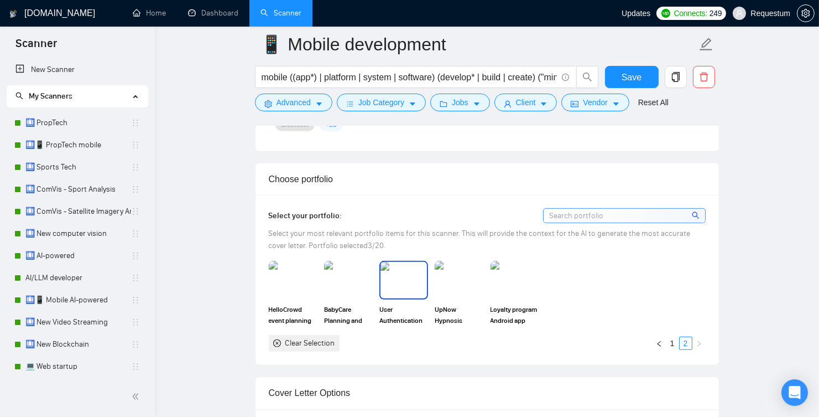
scroll to position [903, 0]
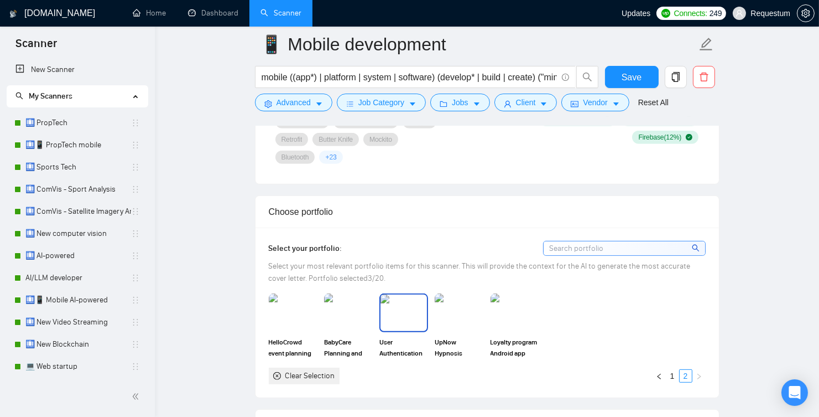
click at [386, 308] on img at bounding box center [404, 312] width 46 height 37
click at [673, 373] on link "1" at bounding box center [673, 375] width 12 height 12
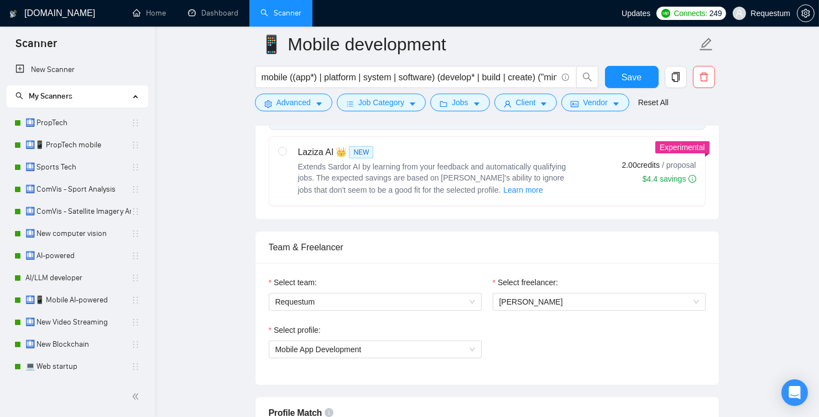
scroll to position [402, 0]
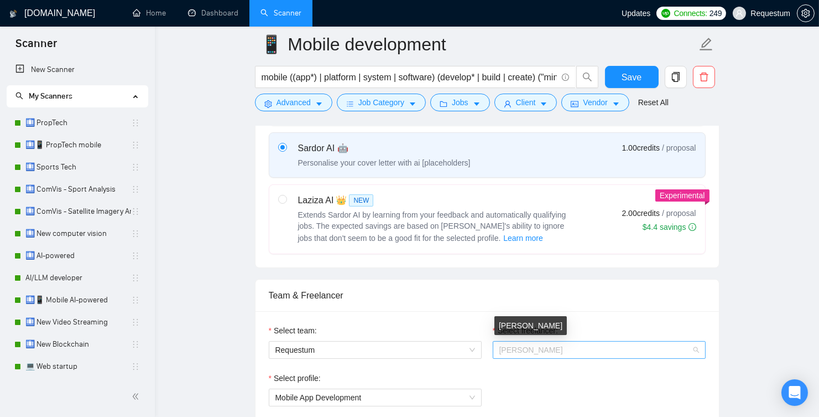
click at [540, 345] on span "Dmitro Boyko" at bounding box center [531, 349] width 64 height 9
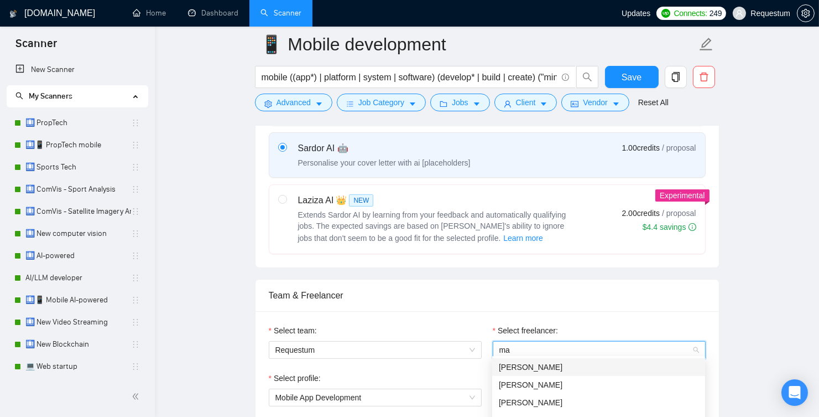
type input "mak"
click at [554, 396] on div "[PERSON_NAME]" at bounding box center [599, 402] width 200 height 12
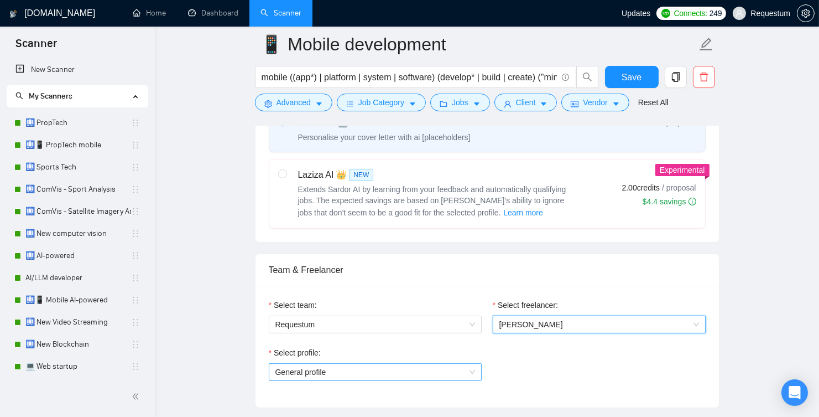
click at [337, 367] on span "General profile" at bounding box center [375, 371] width 200 height 17
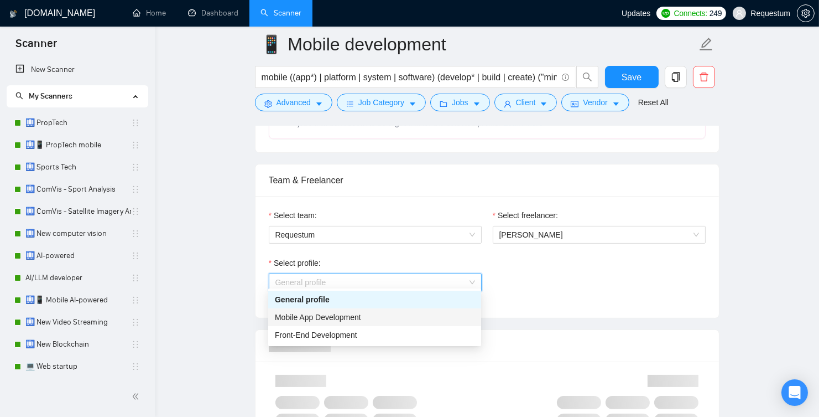
scroll to position [634, 0]
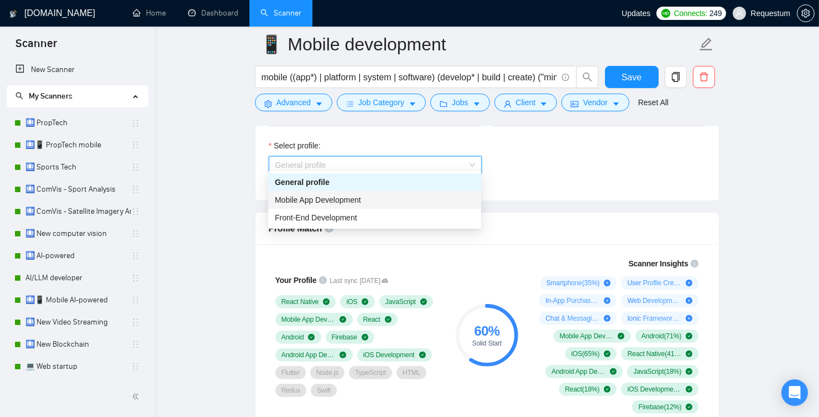
click at [292, 197] on span "Mobile App Development" at bounding box center [318, 199] width 86 height 9
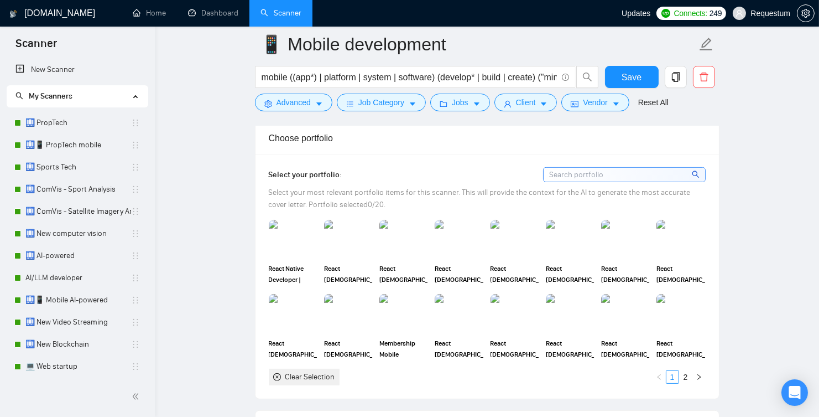
scroll to position [985, 0]
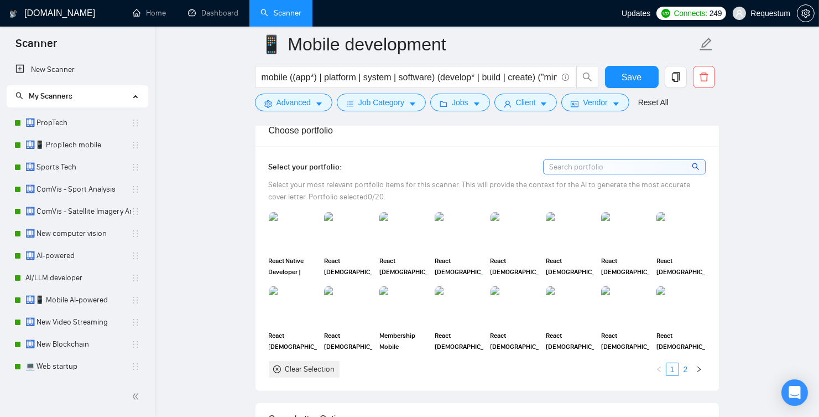
click at [686, 375] on link "2" at bounding box center [686, 369] width 12 height 12
click at [671, 375] on link "1" at bounding box center [673, 369] width 12 height 12
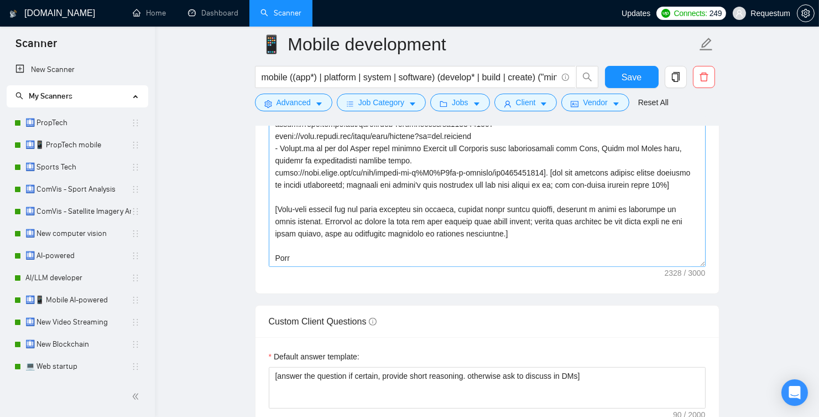
scroll to position [170, 0]
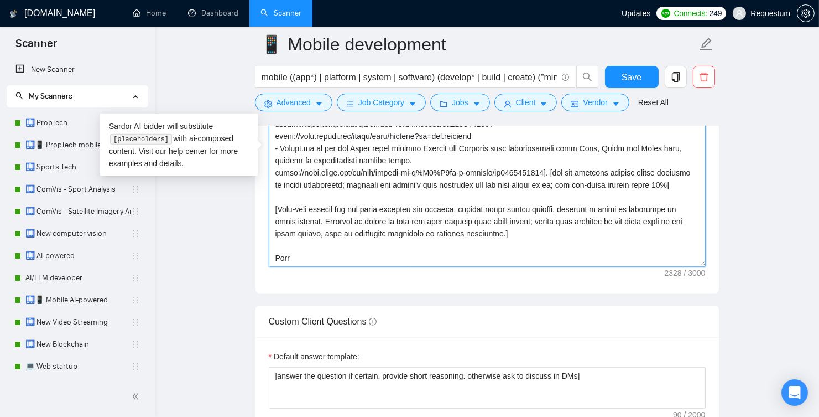
drag, startPoint x: 314, startPoint y: 267, endPoint x: 273, endPoint y: 266, distance: 41.5
click at [273, 266] on textarea "Cover letter template:" at bounding box center [487, 142] width 437 height 249
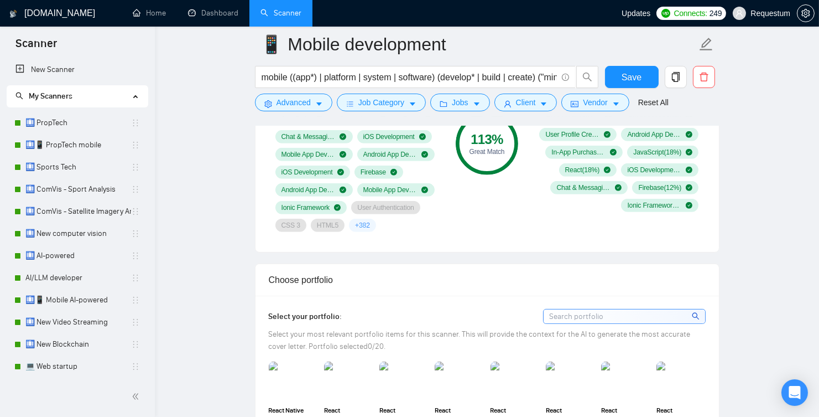
scroll to position [957, 0]
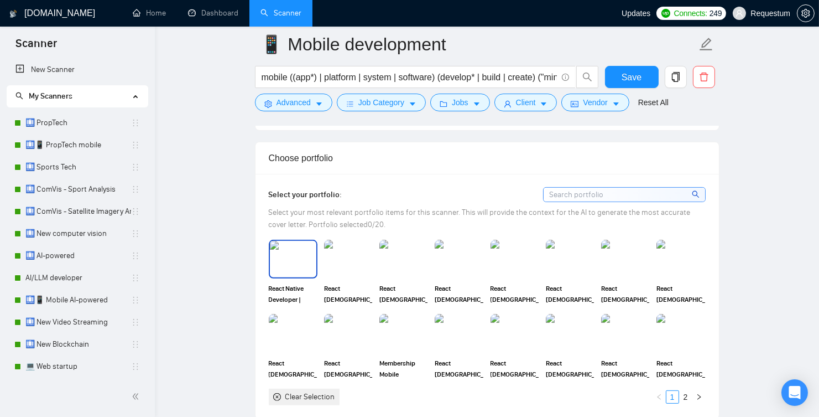
type textarea "[act as mobile developer with deep expertise in mobile app development. Use tec…"
click at [295, 269] on img at bounding box center [293, 259] width 46 height 37
click at [336, 277] on img at bounding box center [348, 259] width 46 height 37
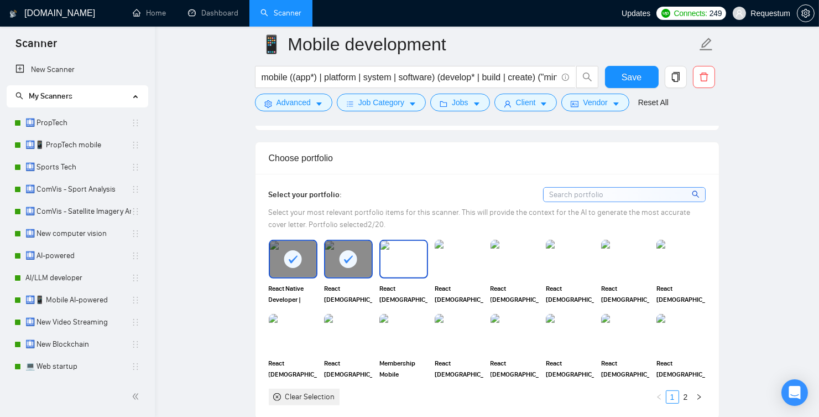
click at [400, 268] on img at bounding box center [404, 259] width 46 height 37
click at [618, 277] on img at bounding box center [625, 259] width 46 height 37
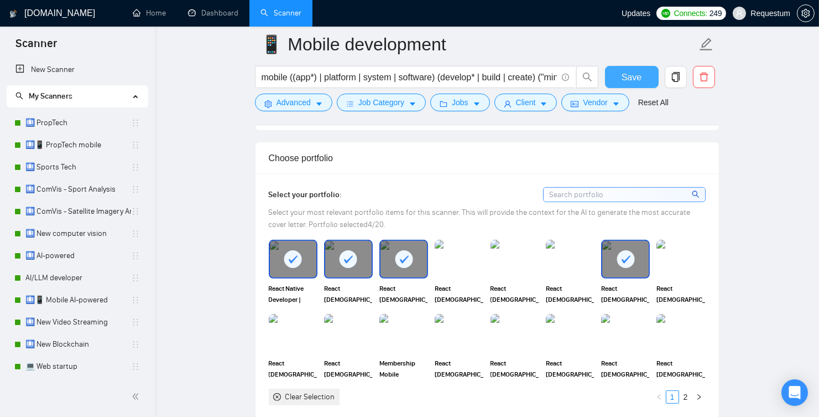
click at [627, 81] on span "Save" at bounding box center [632, 77] width 20 height 14
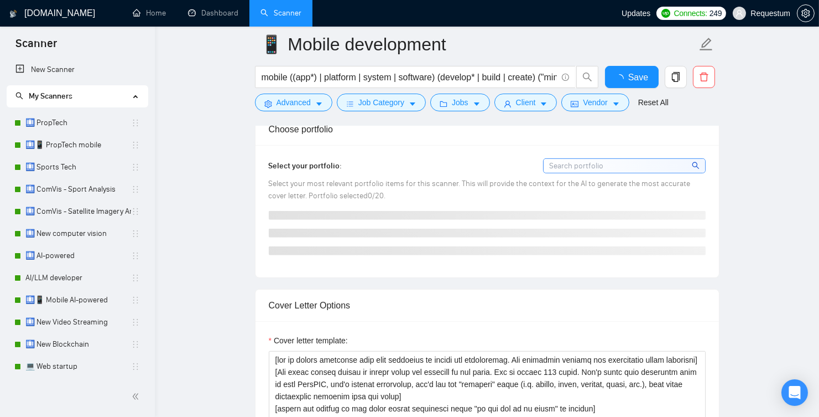
checkbox input "true"
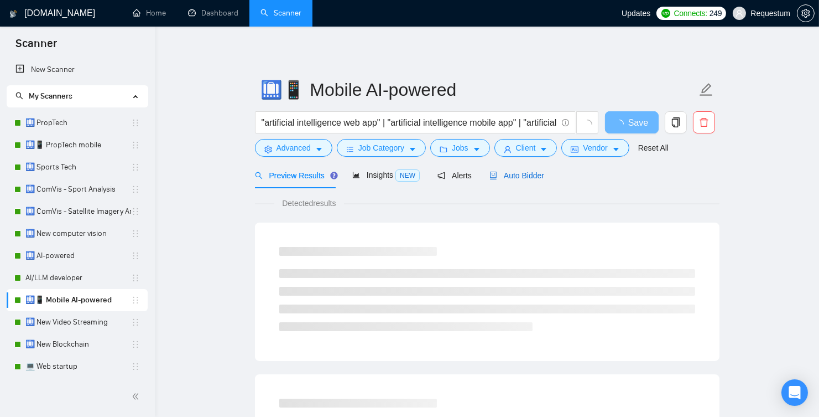
click at [532, 176] on span "Auto Bidder" at bounding box center [517, 175] width 55 height 9
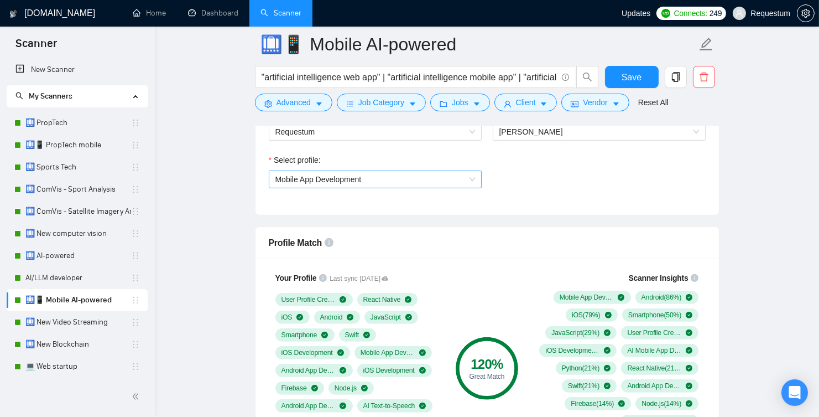
scroll to position [677, 0]
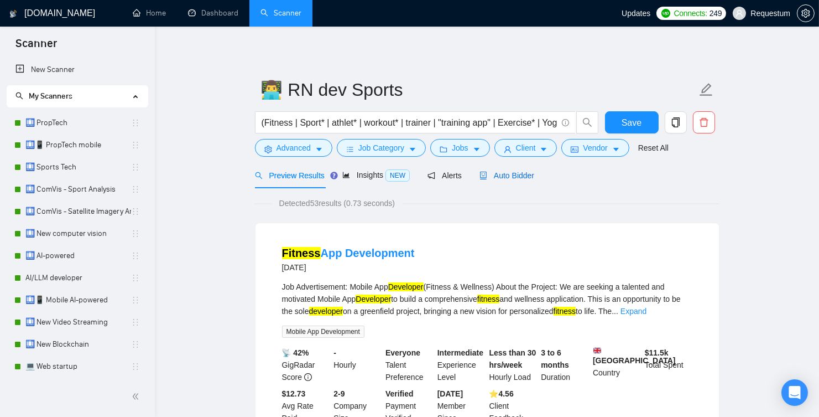
click at [519, 177] on span "Auto Bidder" at bounding box center [507, 175] width 55 height 9
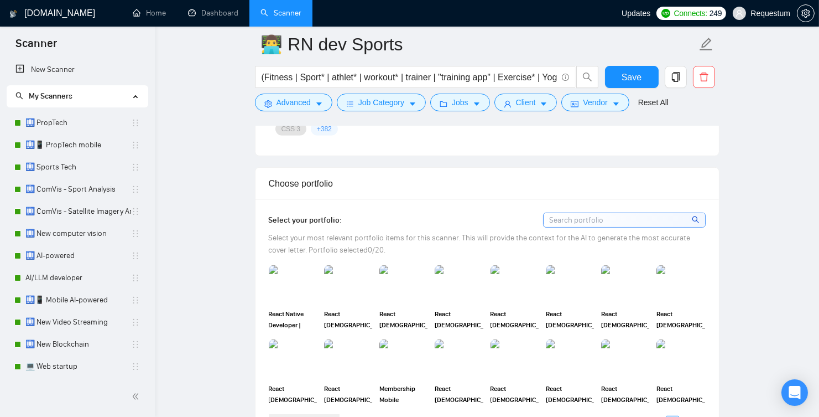
scroll to position [956, 0]
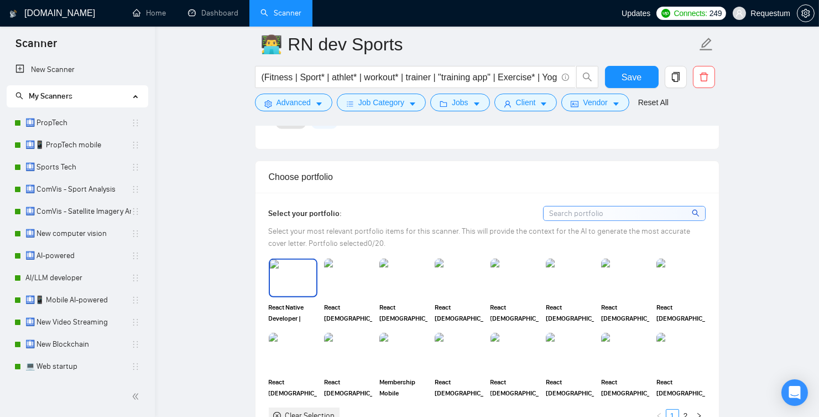
click at [277, 280] on img at bounding box center [293, 277] width 46 height 37
click at [636, 344] on img at bounding box center [625, 352] width 46 height 37
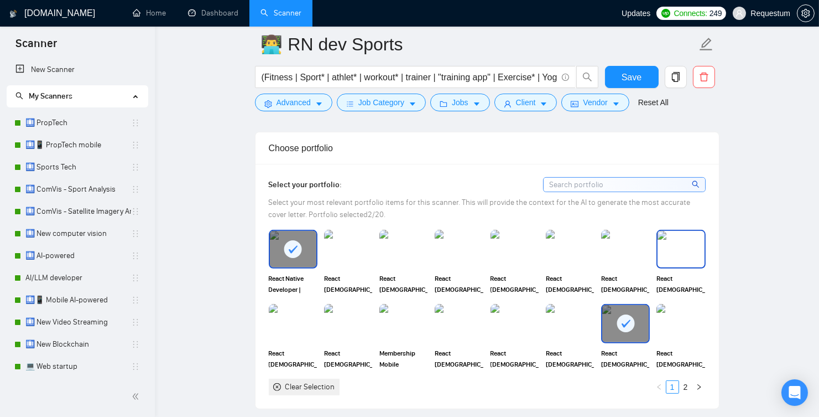
scroll to position [985, 0]
click at [629, 329] on div at bounding box center [625, 322] width 46 height 37
click at [629, 329] on img at bounding box center [625, 322] width 46 height 37
click at [508, 265] on div "React [DEMOGRAPHIC_DATA] developer | Mobile app developer | Full stack Betting …" at bounding box center [515, 261] width 49 height 65
click at [689, 383] on link "2" at bounding box center [686, 386] width 12 height 12
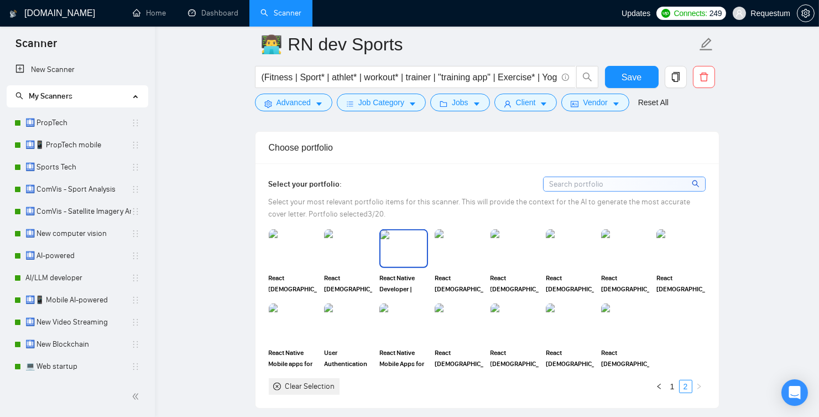
click at [409, 245] on img at bounding box center [404, 248] width 46 height 37
click at [674, 380] on link "1" at bounding box center [673, 386] width 12 height 12
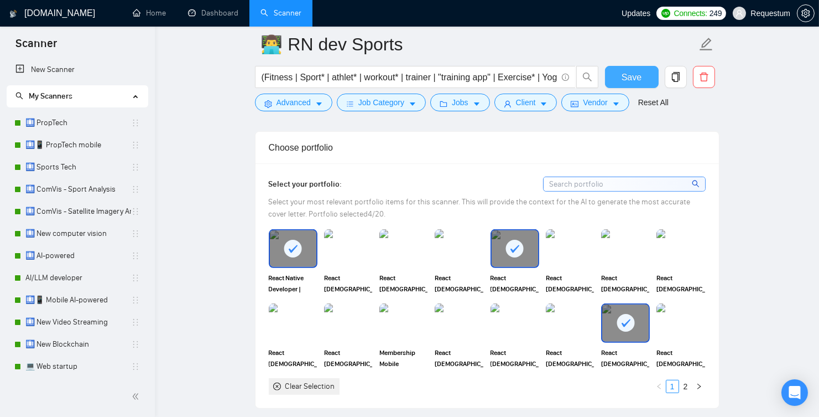
click at [624, 83] on span "Save" at bounding box center [632, 77] width 20 height 14
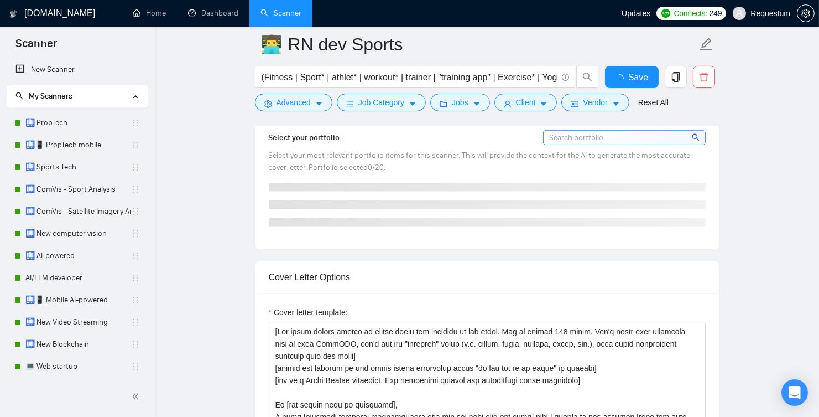
checkbox input "true"
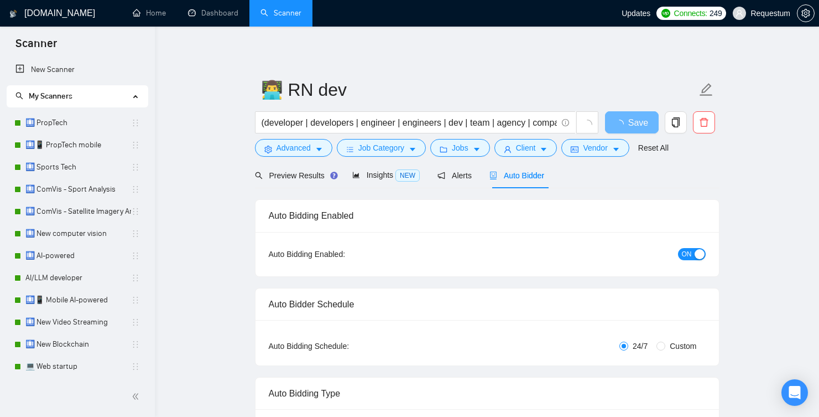
checkbox input "true"
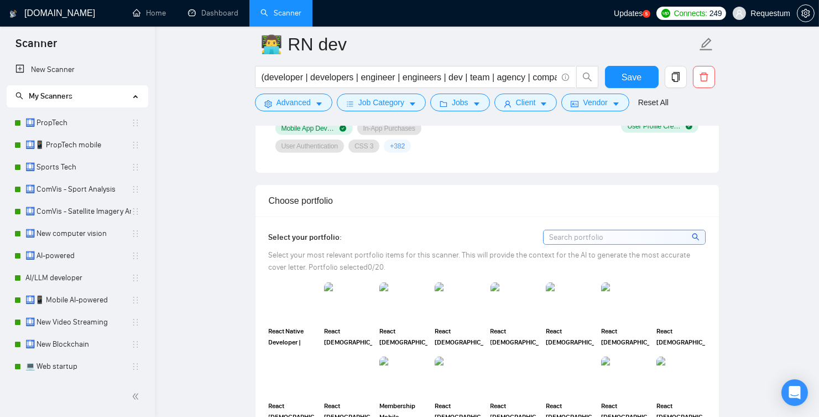
scroll to position [916, 0]
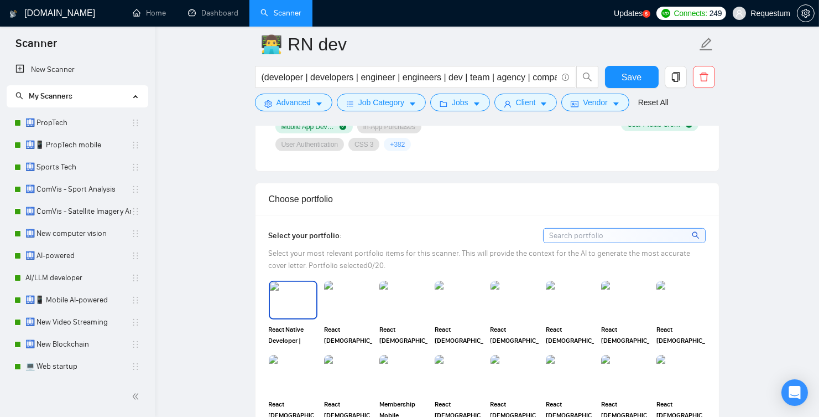
click at [299, 288] on img at bounding box center [293, 300] width 46 height 37
click at [357, 301] on img at bounding box center [348, 300] width 46 height 37
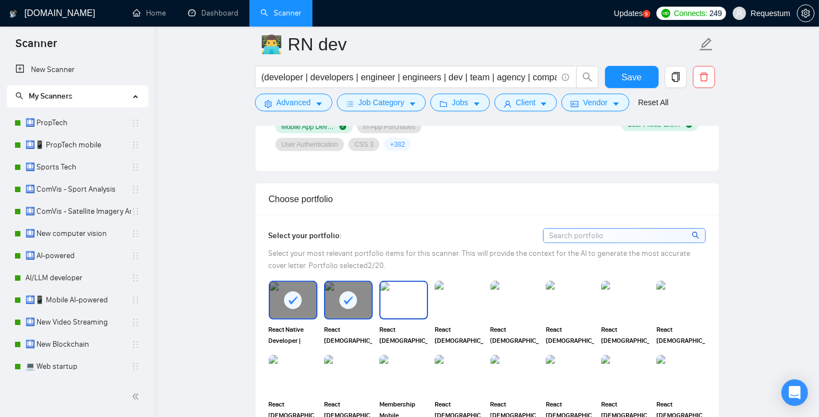
click at [408, 298] on img at bounding box center [404, 300] width 46 height 37
click at [630, 310] on img at bounding box center [625, 300] width 46 height 37
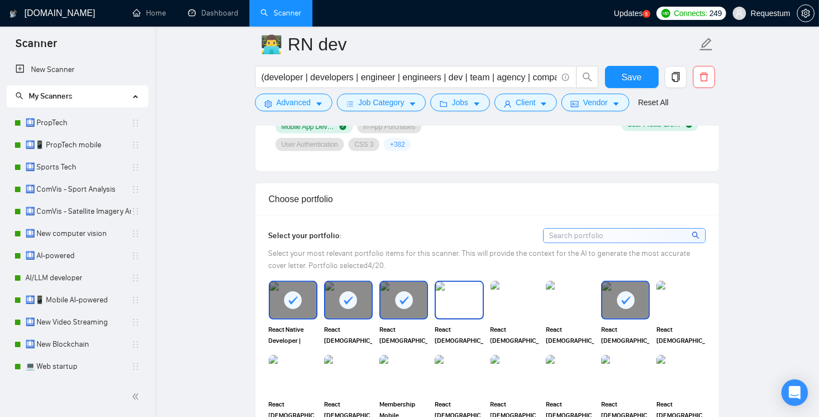
click at [462, 307] on img at bounding box center [459, 300] width 46 height 37
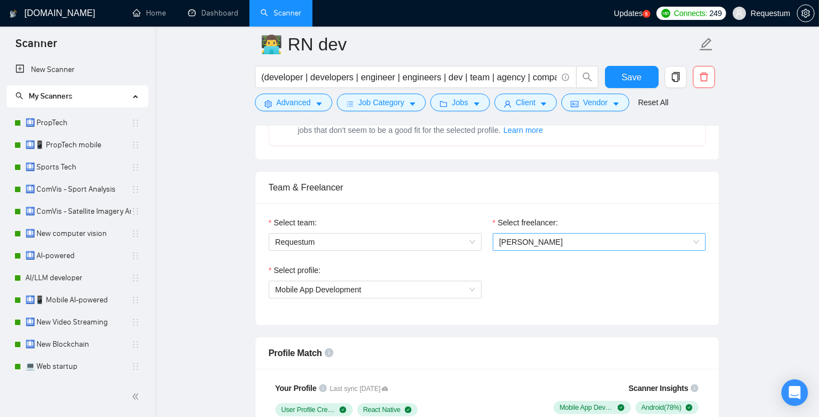
scroll to position [504, 0]
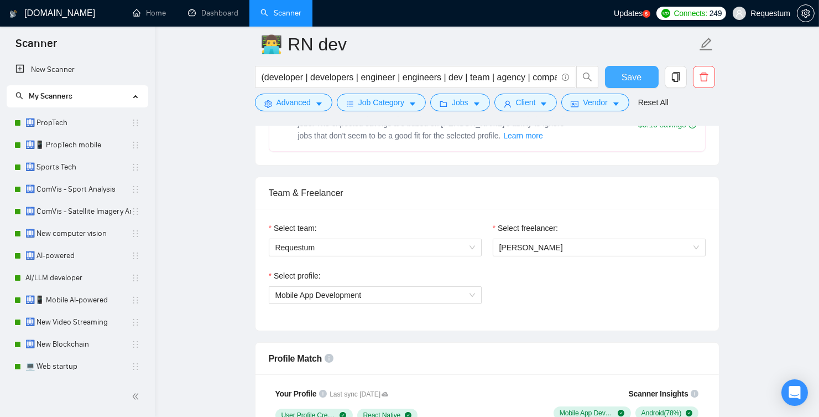
click at [631, 72] on span "Save" at bounding box center [632, 77] width 20 height 14
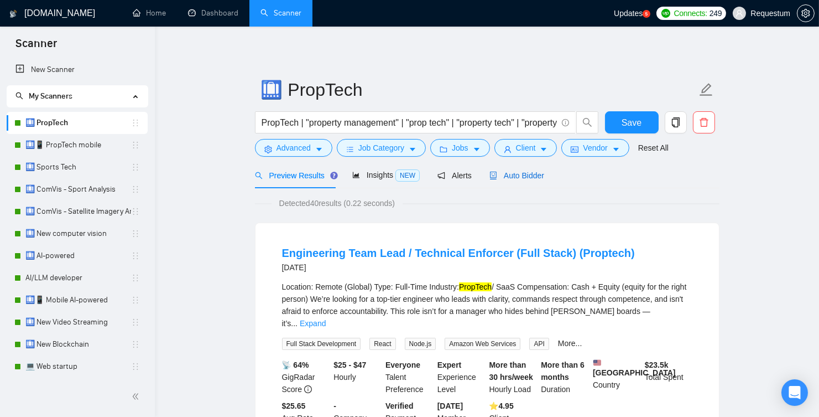
click at [503, 178] on span "Auto Bidder" at bounding box center [517, 175] width 55 height 9
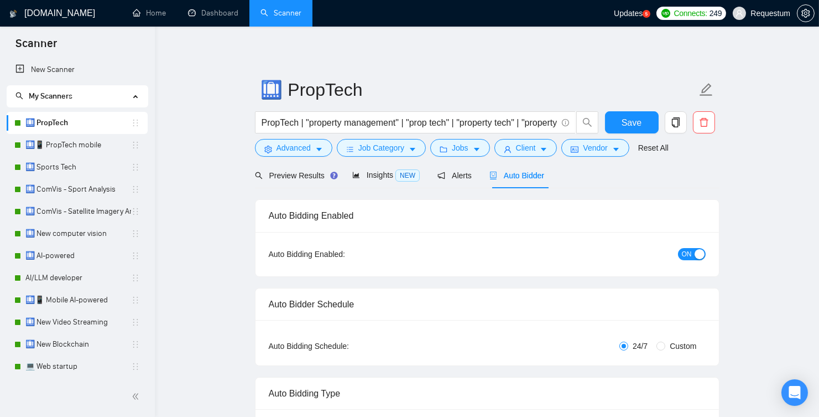
checkbox input "true"
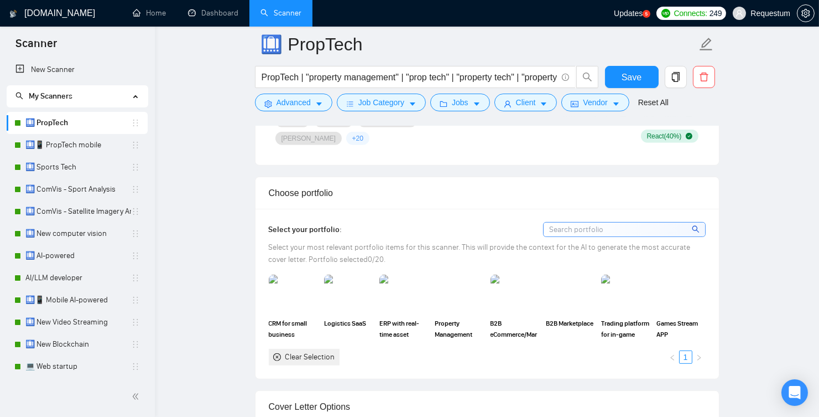
scroll to position [905, 0]
click at [444, 287] on img at bounding box center [459, 293] width 46 height 37
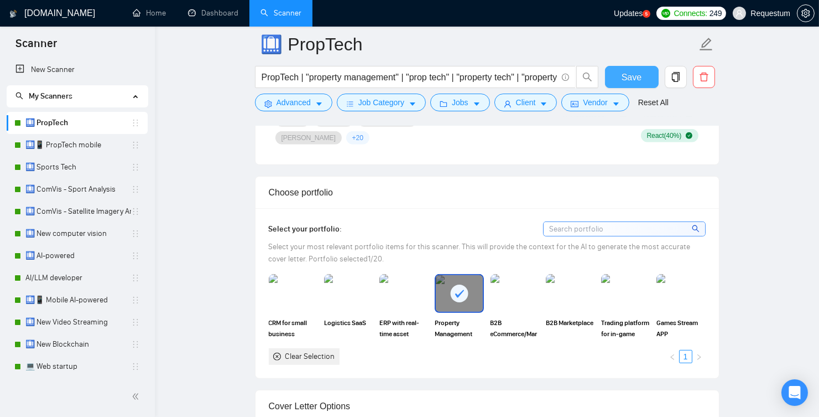
click at [626, 78] on span "Save" at bounding box center [632, 77] width 20 height 14
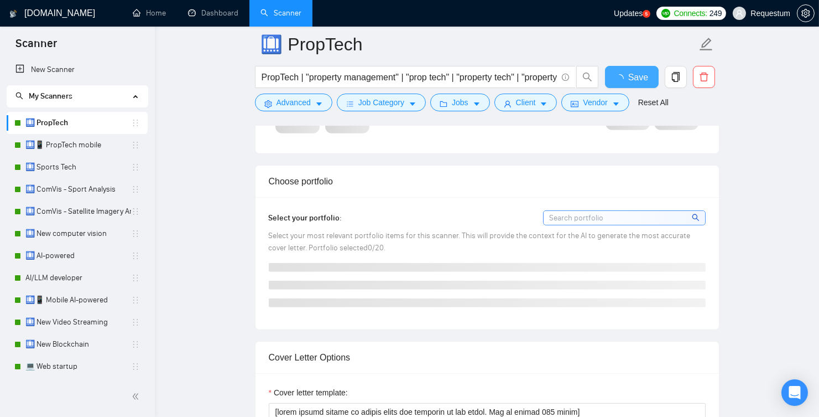
checkbox input "true"
